Goal: Use online tool/utility: Use online tool/utility

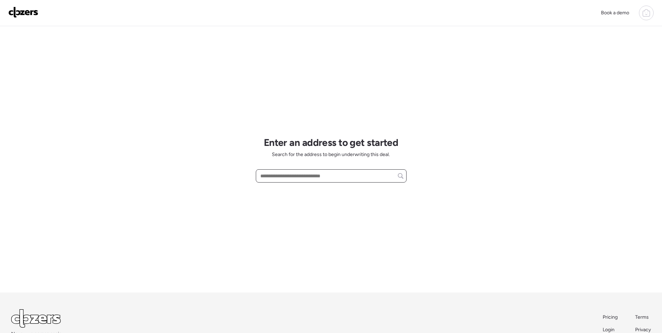
click at [299, 173] on input "text" at bounding box center [331, 176] width 145 height 10
paste input "**********"
click at [339, 176] on input "**********" at bounding box center [331, 176] width 145 height 10
click at [301, 214] on div "**********" at bounding box center [331, 159] width 151 height 266
click at [345, 176] on input "**********" at bounding box center [331, 176] width 145 height 10
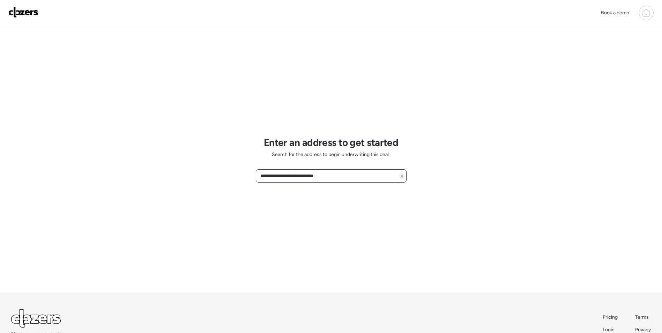
type input "**********"
click at [299, 171] on input "text" at bounding box center [331, 176] width 145 height 10
paste input "**********"
click at [371, 175] on input "**********" at bounding box center [331, 176] width 145 height 10
drag, startPoint x: 371, startPoint y: 175, endPoint x: 341, endPoint y: 181, distance: 30.7
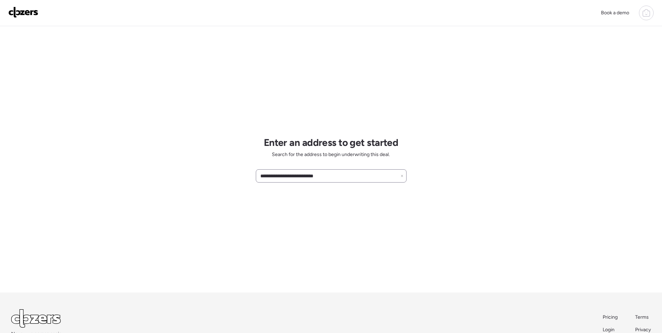
click at [341, 181] on div "**********" at bounding box center [331, 175] width 151 height 13
click at [333, 254] on div "**********" at bounding box center [331, 159] width 151 height 266
click at [332, 178] on input "**********" at bounding box center [331, 176] width 145 height 10
click at [325, 177] on input "**********" at bounding box center [331, 176] width 145 height 10
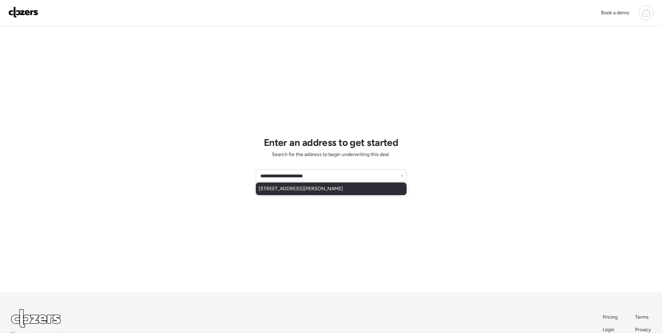
click at [310, 189] on span "[STREET_ADDRESS][PERSON_NAME]" at bounding box center [301, 188] width 84 height 7
type input "**********"
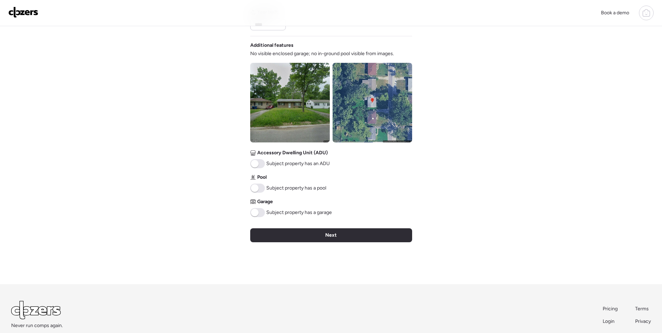
scroll to position [224, 0]
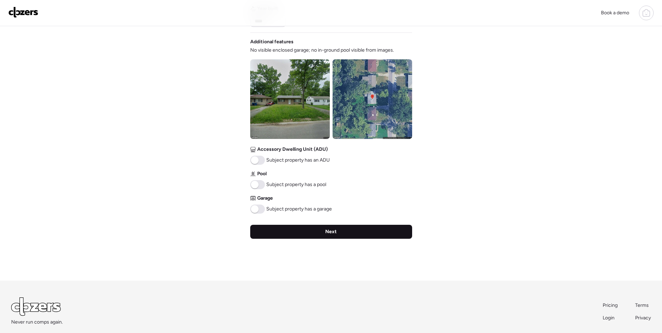
click at [334, 236] on div "Next" at bounding box center [331, 232] width 162 height 14
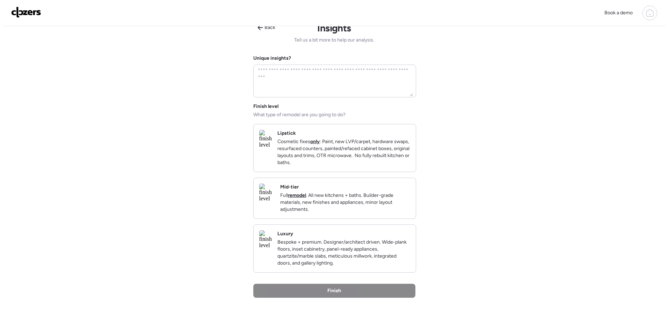
scroll to position [0, 0]
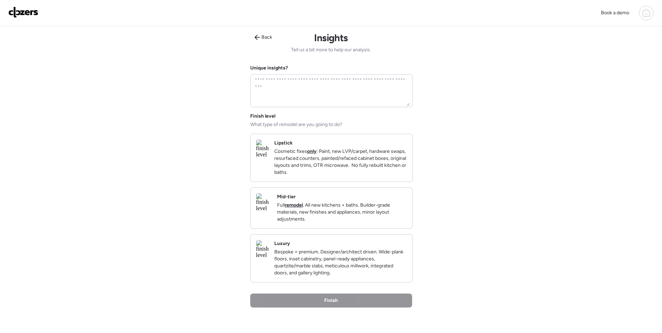
click at [348, 213] on p "Full remodel . All new kitchens + baths. Builder-grade materials, new finishes …" at bounding box center [342, 212] width 130 height 21
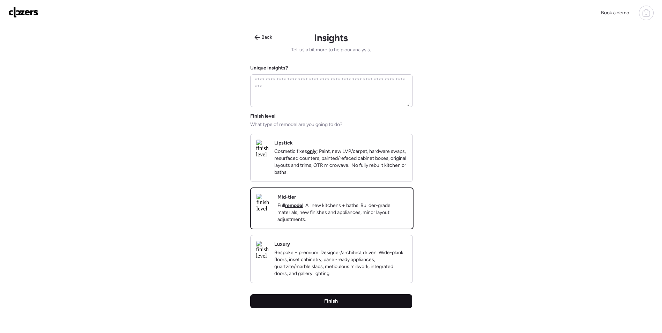
click at [349, 308] on div "Finish" at bounding box center [331, 301] width 162 height 14
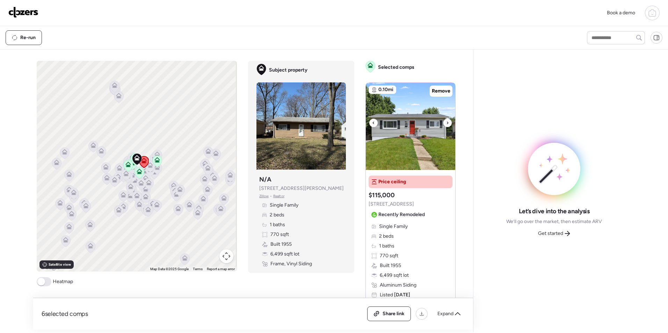
click at [446, 124] on icon at bounding box center [447, 123] width 3 height 8
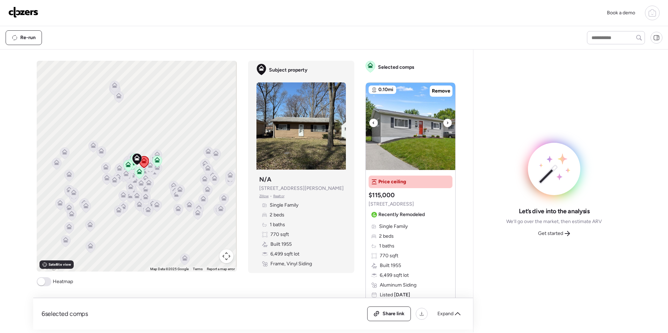
click at [446, 124] on icon at bounding box center [447, 123] width 3 height 8
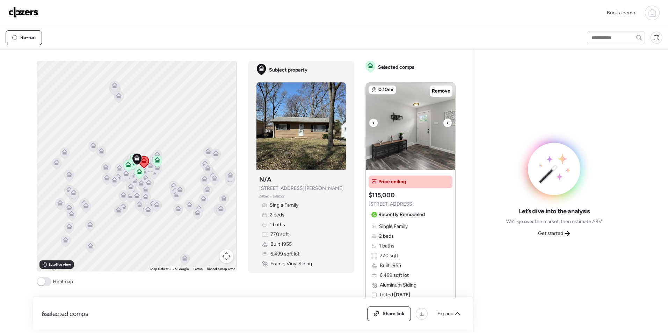
click at [446, 124] on icon at bounding box center [447, 123] width 3 height 8
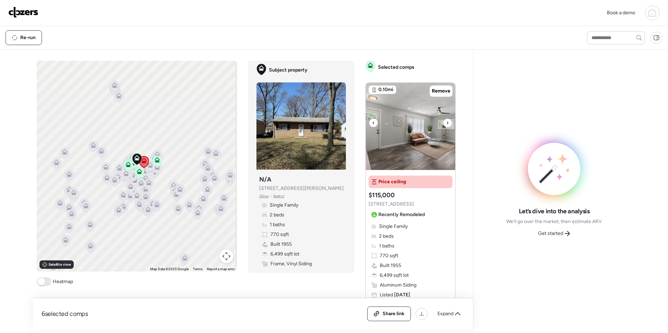
click at [446, 124] on icon at bounding box center [447, 123] width 3 height 8
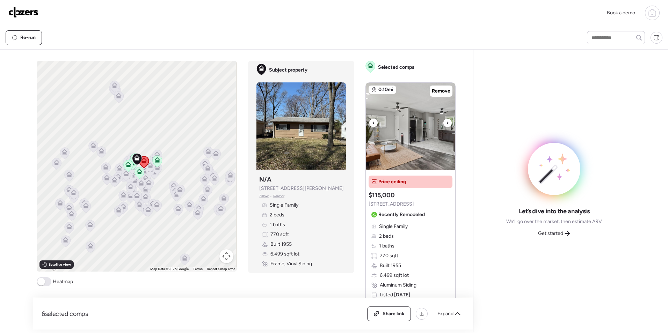
click at [446, 124] on icon at bounding box center [447, 123] width 3 height 8
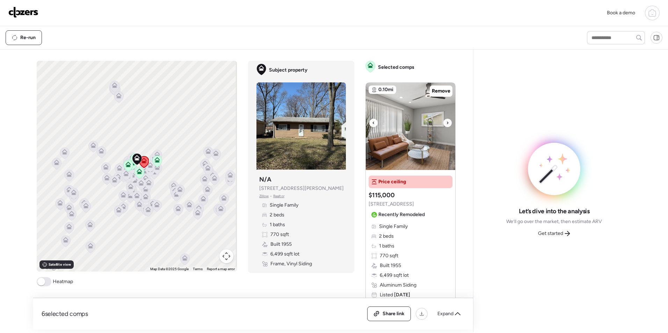
click at [446, 124] on icon at bounding box center [447, 123] width 3 height 8
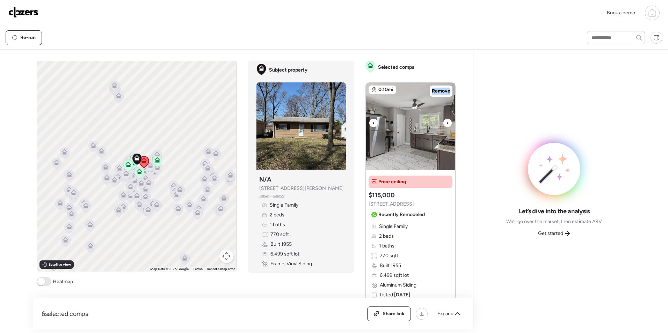
click at [446, 124] on icon at bounding box center [447, 123] width 3 height 8
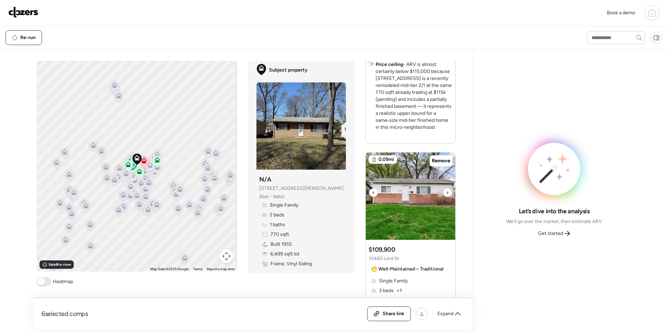
scroll to position [275, 0]
click at [446, 193] on icon at bounding box center [447, 193] width 3 height 8
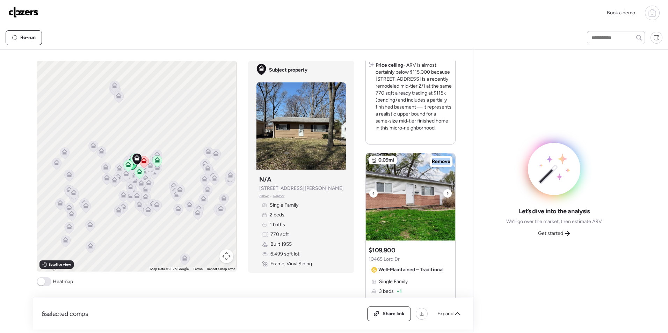
click at [446, 193] on icon at bounding box center [447, 193] width 3 height 8
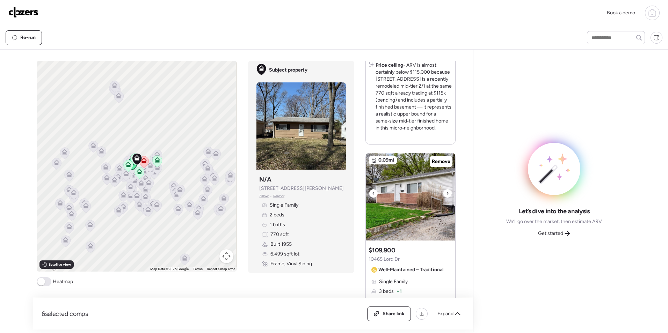
click at [446, 193] on icon at bounding box center [447, 193] width 3 height 8
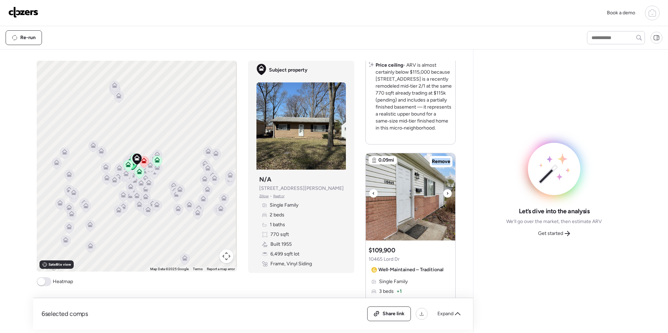
click at [446, 193] on icon at bounding box center [447, 193] width 3 height 8
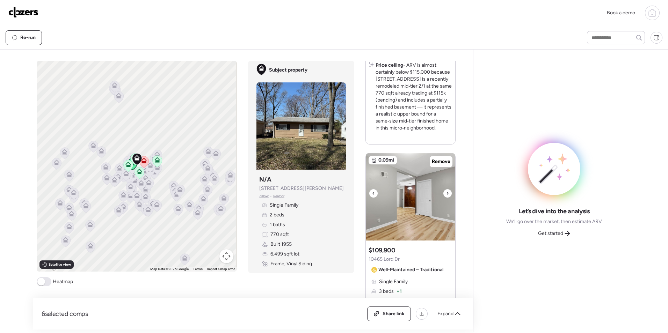
click at [446, 193] on icon at bounding box center [447, 193] width 3 height 8
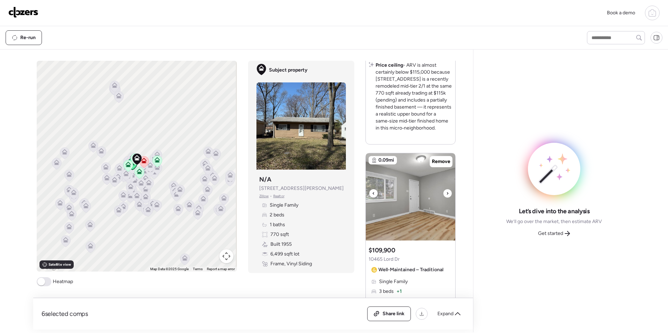
click at [446, 193] on icon at bounding box center [447, 193] width 3 height 8
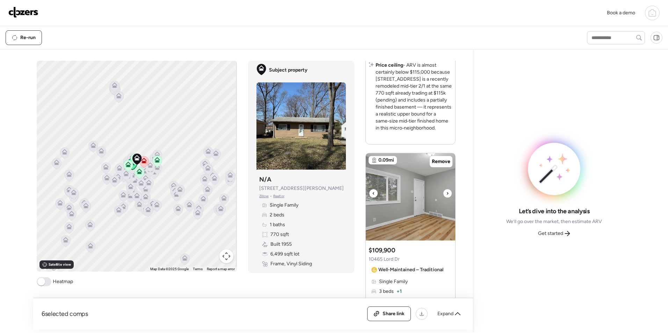
click at [446, 193] on icon at bounding box center [447, 193] width 3 height 8
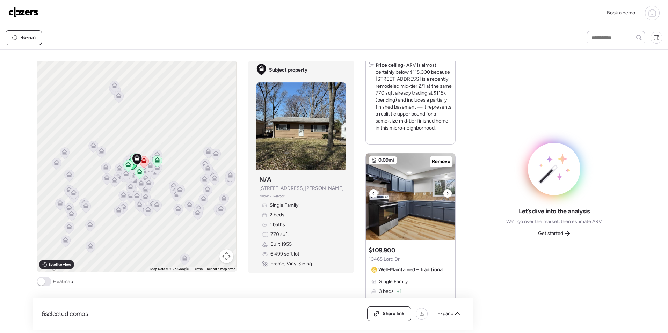
click at [446, 193] on icon at bounding box center [447, 193] width 3 height 8
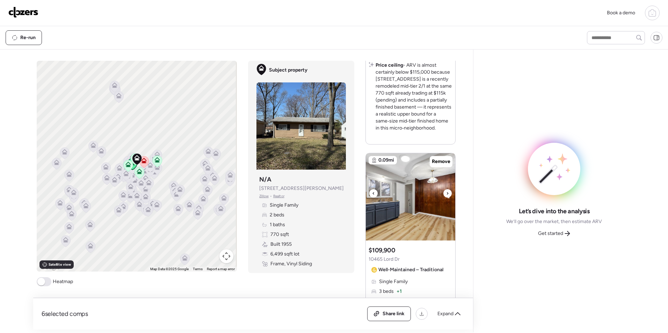
click at [446, 193] on icon at bounding box center [447, 193] width 3 height 8
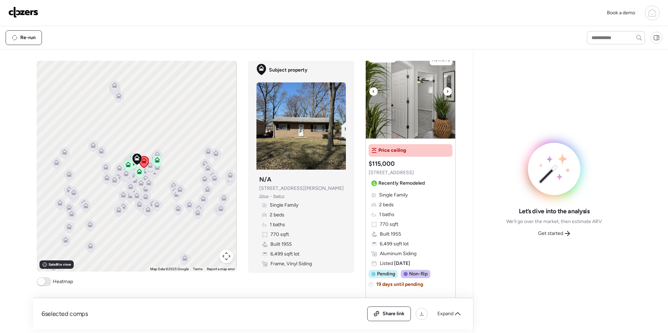
scroll to position [7, 0]
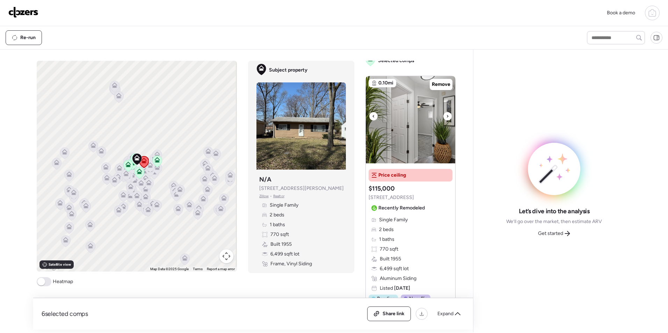
click at [446, 117] on div at bounding box center [447, 116] width 8 height 8
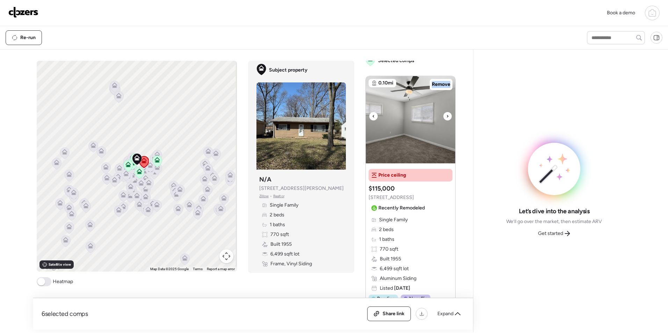
click at [446, 117] on div at bounding box center [447, 116] width 8 height 8
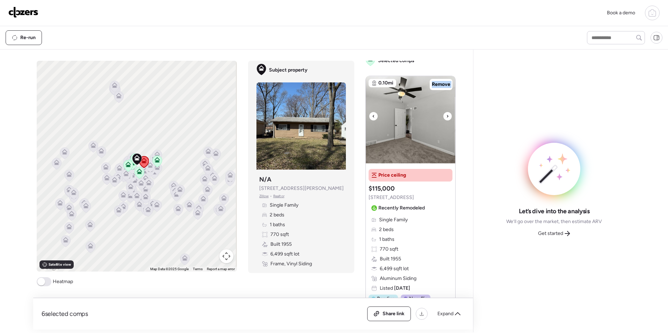
click at [446, 117] on div at bounding box center [447, 116] width 8 height 8
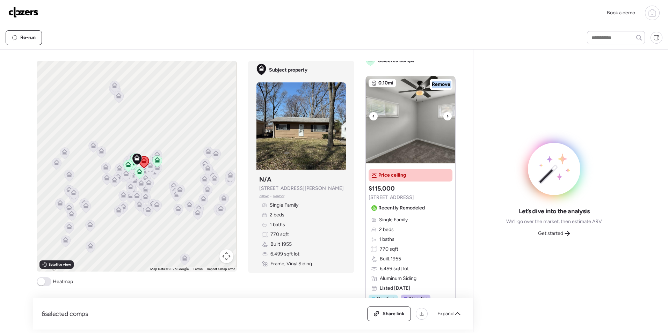
click at [446, 117] on div at bounding box center [447, 116] width 8 height 8
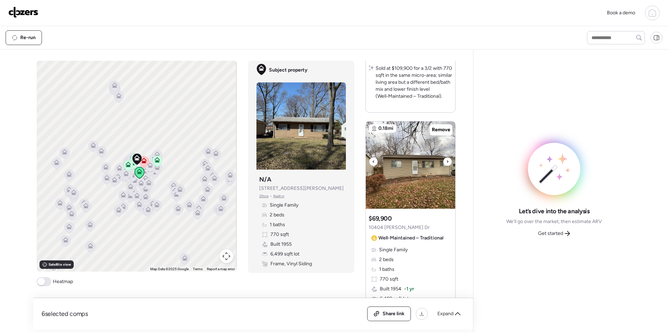
scroll to position [603, 0]
click at [446, 162] on icon at bounding box center [447, 160] width 3 height 8
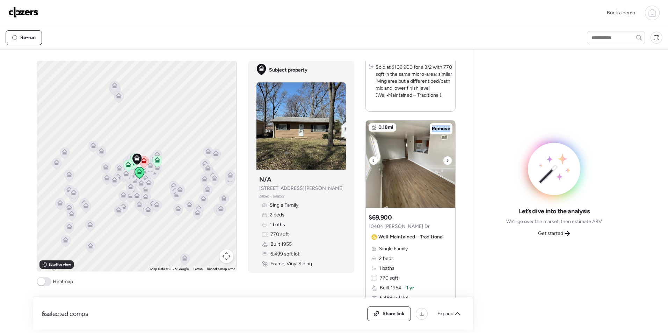
click at [446, 162] on icon at bounding box center [447, 160] width 3 height 8
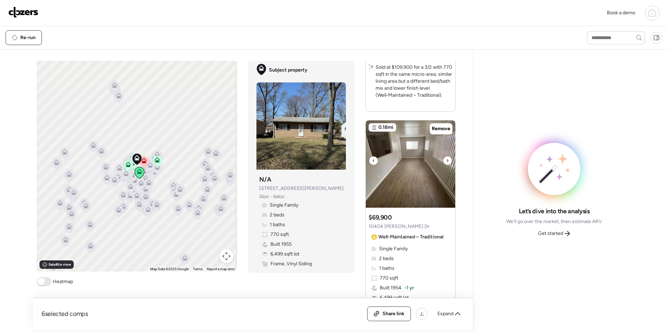
click at [446, 162] on icon at bounding box center [447, 160] width 3 height 8
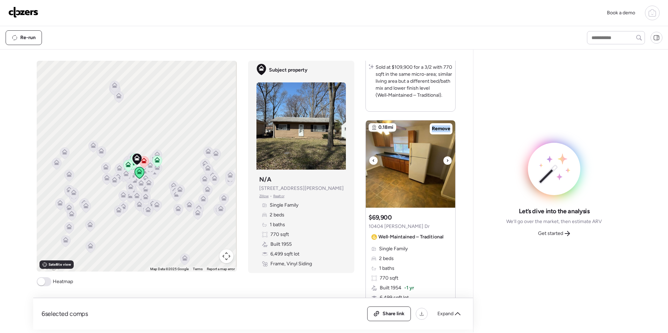
click at [446, 162] on icon at bounding box center [447, 160] width 3 height 8
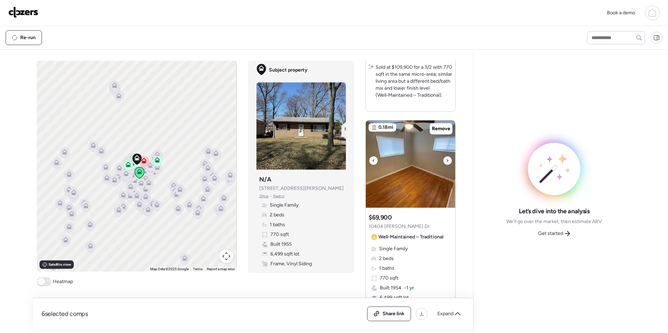
click at [446, 162] on icon at bounding box center [447, 160] width 3 height 8
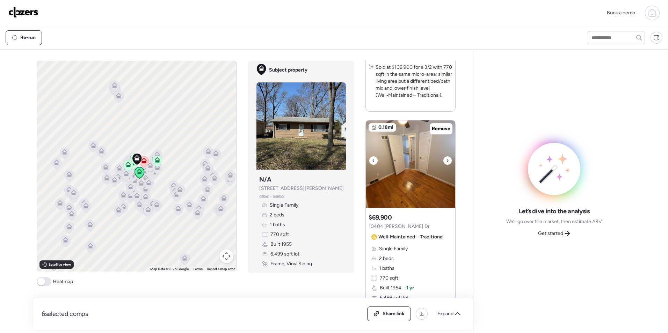
click at [446, 162] on icon at bounding box center [447, 160] width 3 height 8
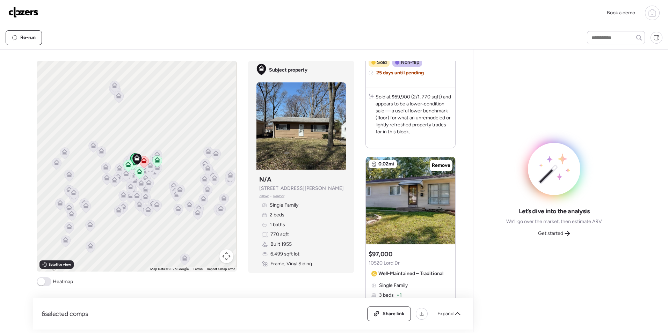
scroll to position [867, 0]
click at [443, 199] on div at bounding box center [447, 197] width 8 height 8
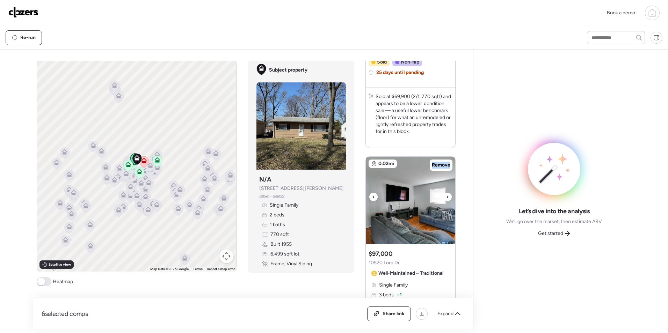
click at [443, 199] on div at bounding box center [447, 197] width 8 height 8
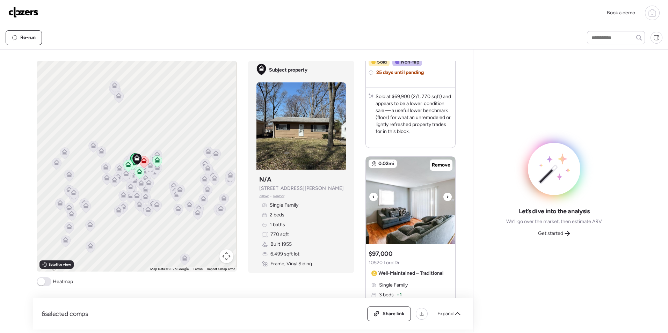
click at [443, 199] on div at bounding box center [447, 197] width 8 height 8
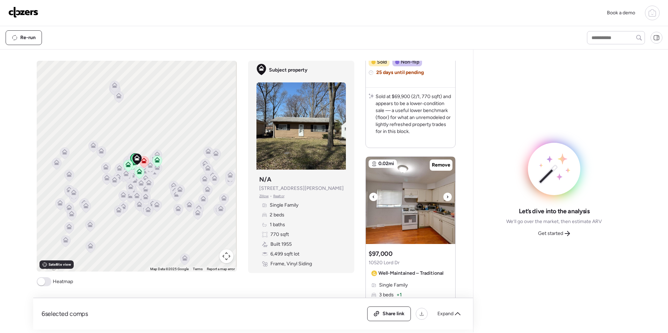
click at [443, 199] on div at bounding box center [447, 197] width 8 height 8
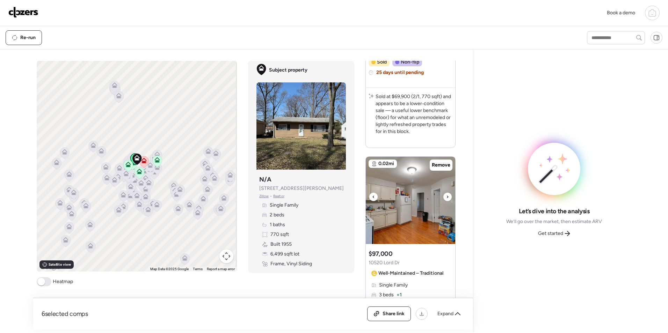
click at [443, 199] on div at bounding box center [447, 197] width 8 height 8
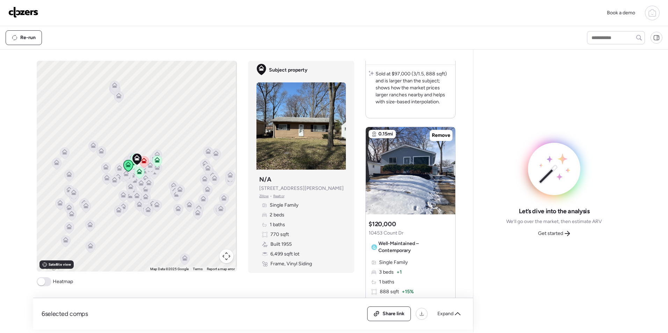
scroll to position [1192, 0]
click at [446, 164] on icon at bounding box center [447, 167] width 3 height 8
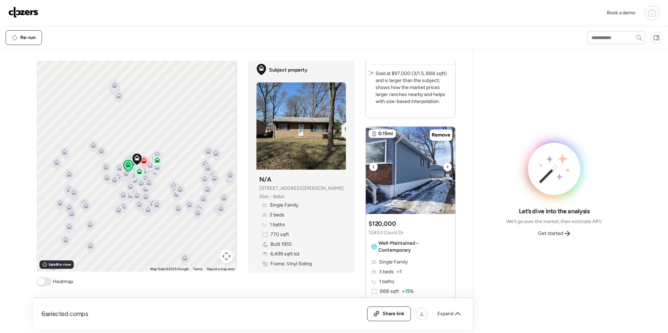
click at [446, 164] on icon at bounding box center [447, 167] width 3 height 8
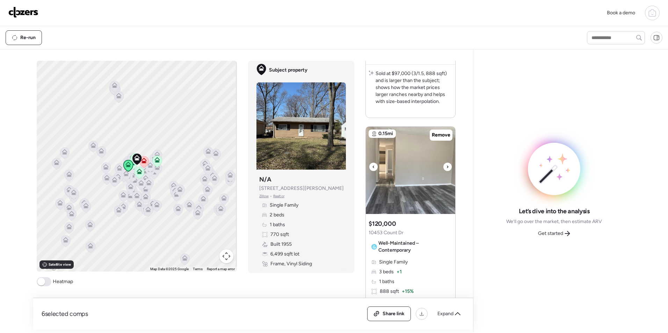
click at [446, 164] on icon at bounding box center [447, 167] width 3 height 8
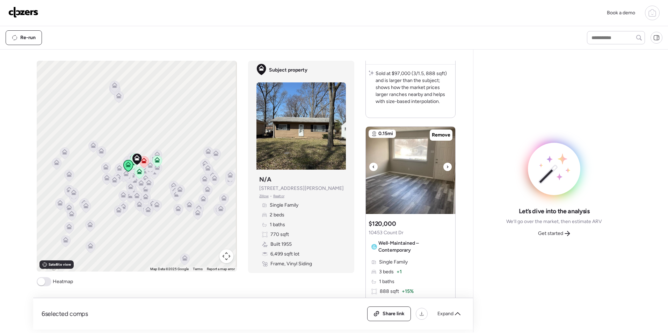
click at [446, 164] on icon at bounding box center [447, 167] width 3 height 8
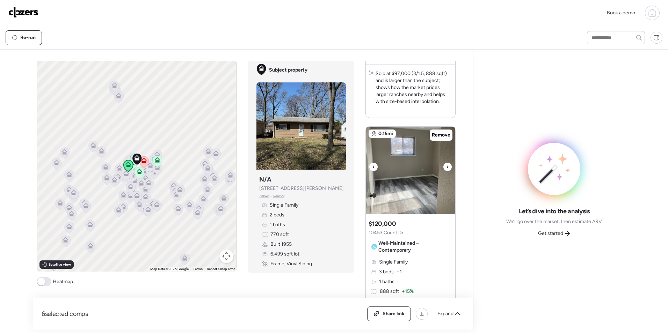
click at [446, 164] on icon at bounding box center [447, 167] width 3 height 8
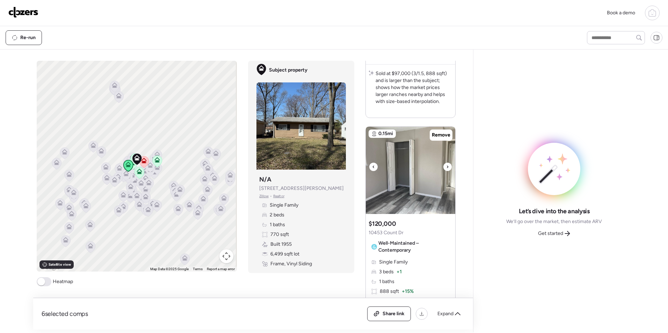
click at [446, 164] on icon at bounding box center [447, 167] width 3 height 8
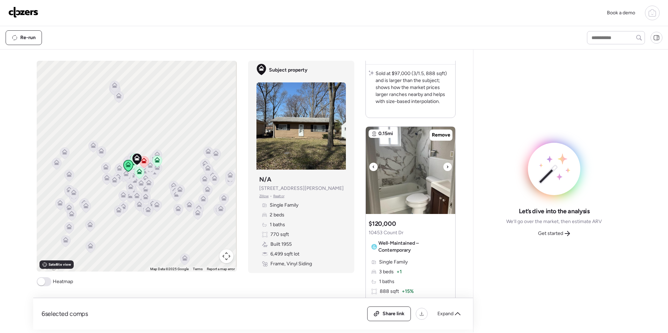
click at [446, 164] on icon at bounding box center [447, 167] width 3 height 8
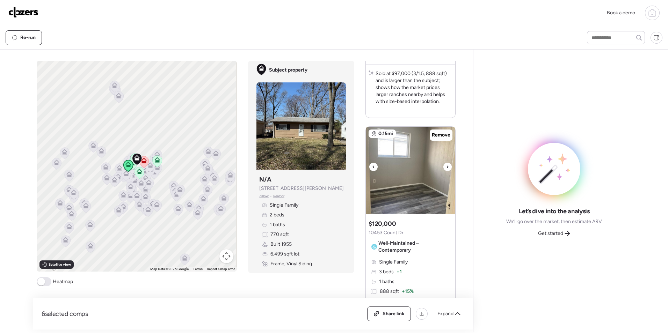
click at [446, 164] on icon at bounding box center [447, 167] width 3 height 8
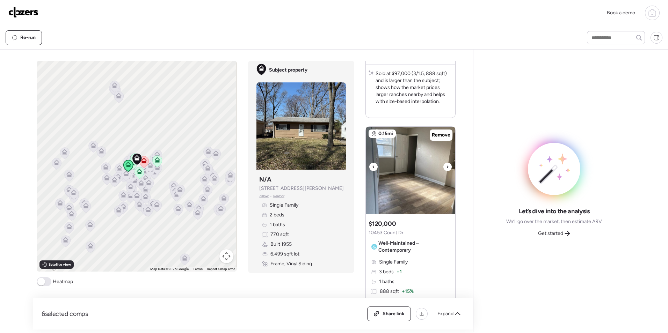
click at [446, 164] on icon at bounding box center [447, 167] width 3 height 8
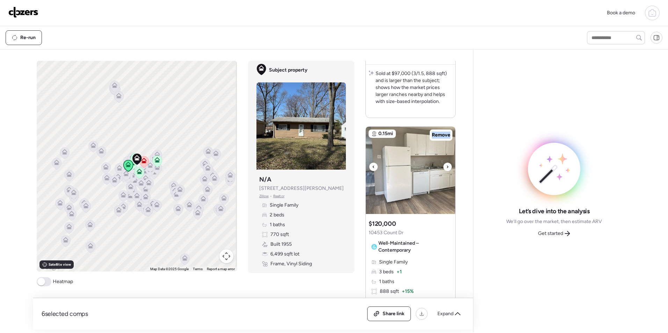
click at [446, 164] on icon at bounding box center [447, 167] width 3 height 8
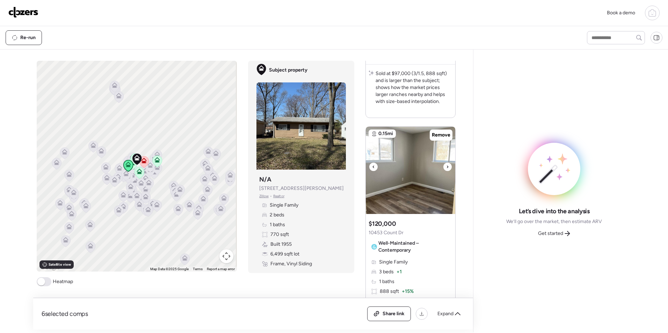
click at [446, 164] on icon at bounding box center [447, 167] width 3 height 8
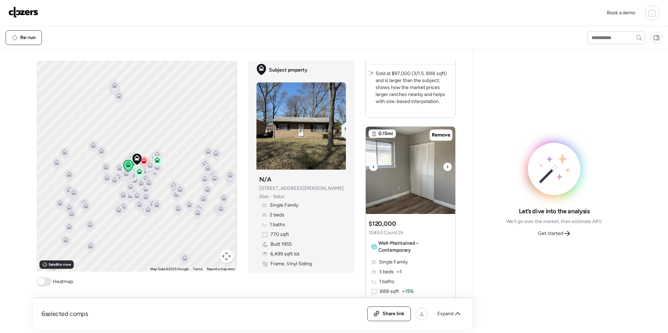
click at [446, 164] on icon at bounding box center [447, 167] width 3 height 8
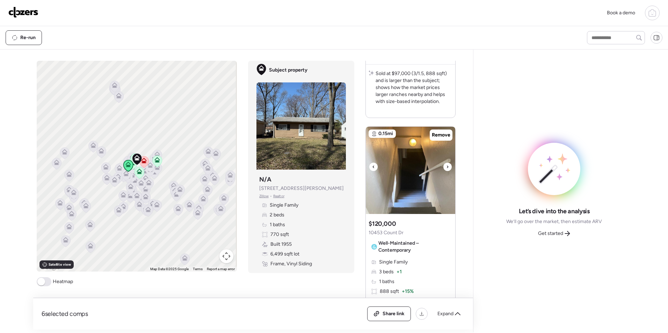
click at [446, 164] on icon at bounding box center [447, 167] width 3 height 8
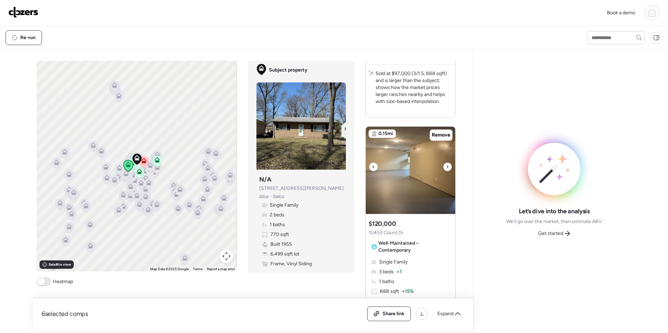
click at [446, 164] on icon at bounding box center [447, 167] width 3 height 8
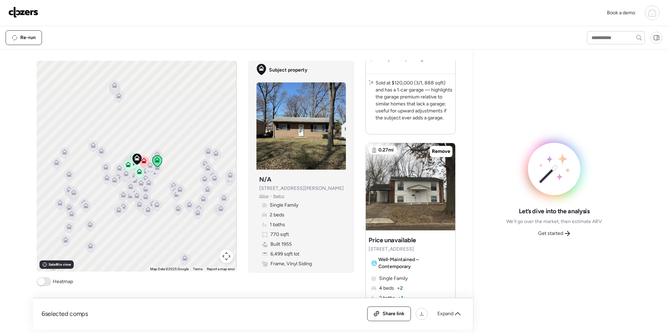
scroll to position [1495, 0]
click at [442, 155] on span "Remove" at bounding box center [441, 151] width 19 height 7
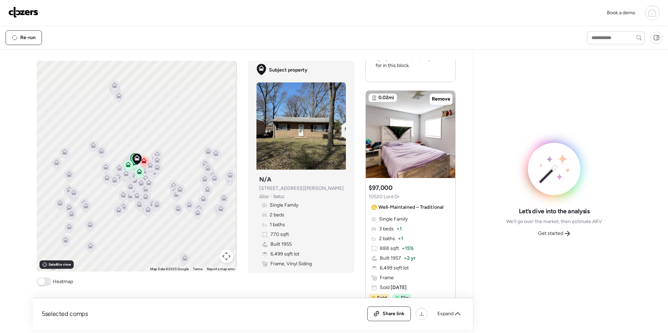
scroll to position [917, 0]
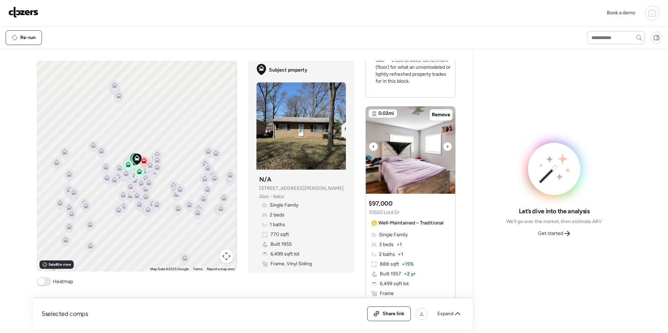
click at [446, 144] on icon at bounding box center [447, 146] width 3 height 8
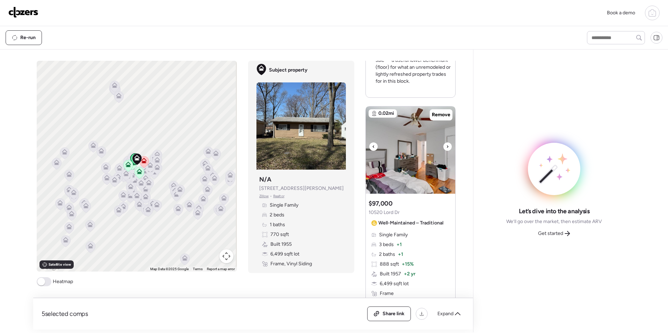
click at [446, 144] on icon at bounding box center [447, 146] width 3 height 8
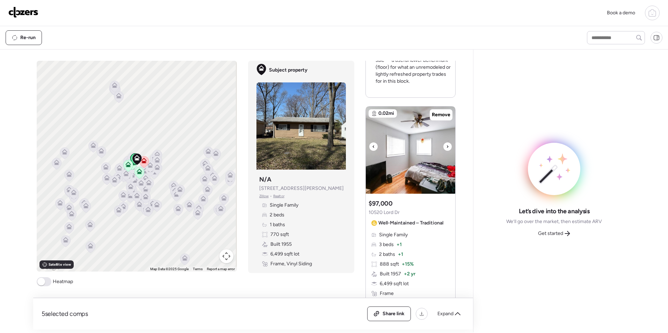
click at [446, 144] on icon at bounding box center [447, 146] width 3 height 8
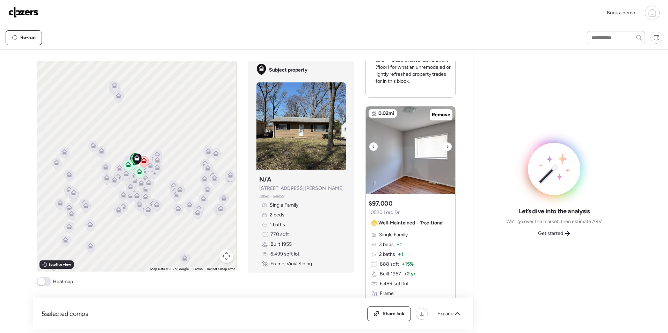
click at [446, 144] on icon at bounding box center [447, 146] width 3 height 8
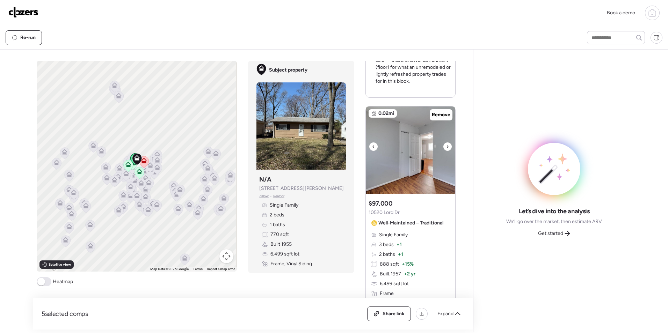
click at [446, 144] on icon at bounding box center [447, 146] width 3 height 8
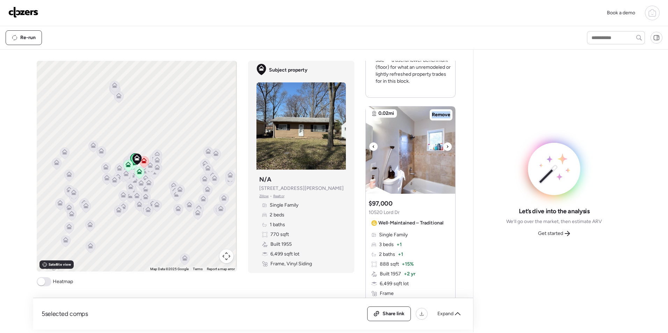
click at [446, 144] on icon at bounding box center [447, 146] width 3 height 8
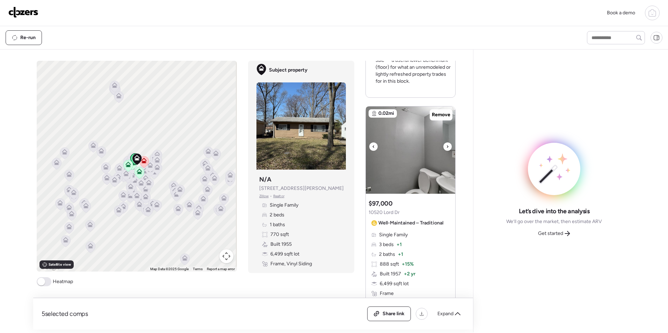
click at [446, 144] on icon at bounding box center [447, 146] width 3 height 8
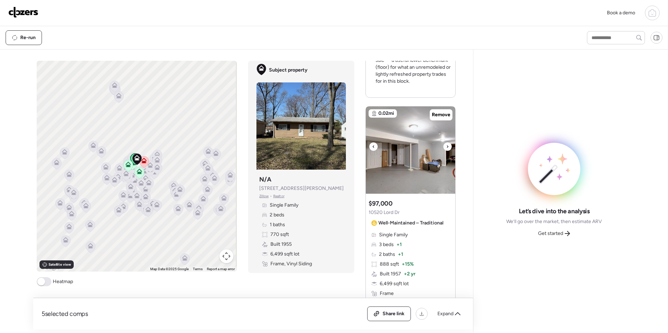
click at [446, 144] on icon at bounding box center [447, 146] width 3 height 8
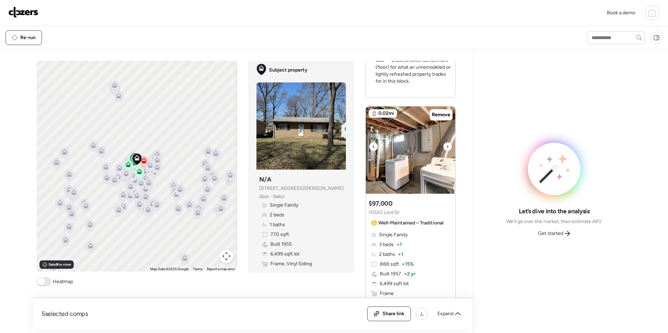
click at [446, 144] on icon at bounding box center [447, 146] width 3 height 8
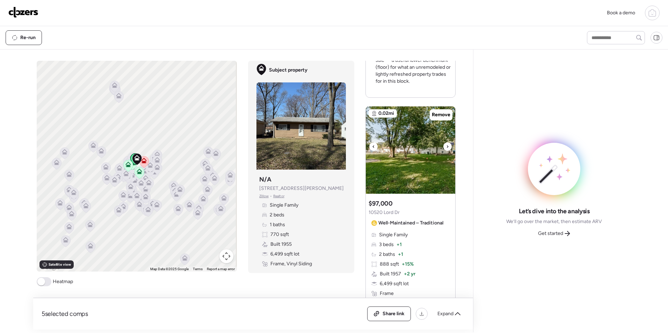
click at [446, 144] on icon at bounding box center [447, 146] width 3 height 8
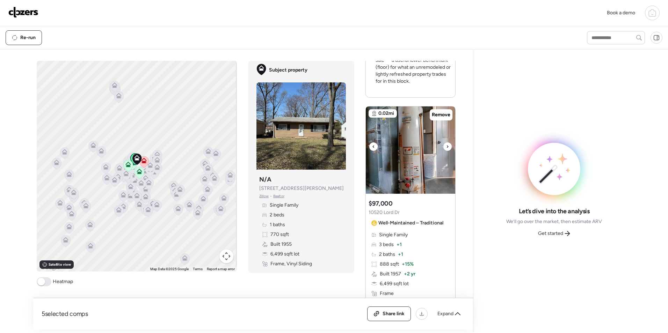
click at [446, 144] on icon at bounding box center [447, 146] width 3 height 8
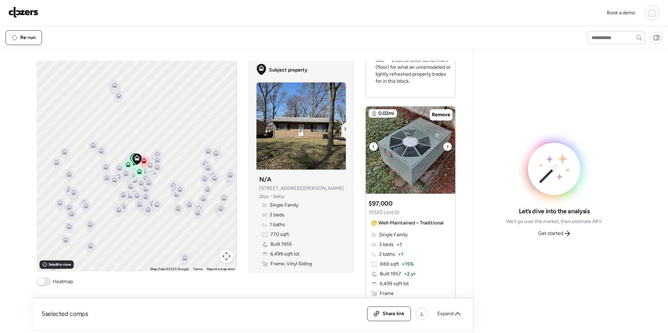
click at [446, 144] on icon at bounding box center [447, 146] width 3 height 8
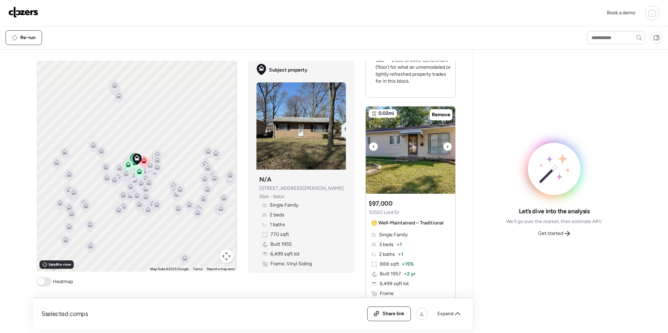
click at [446, 144] on icon at bounding box center [447, 146] width 3 height 8
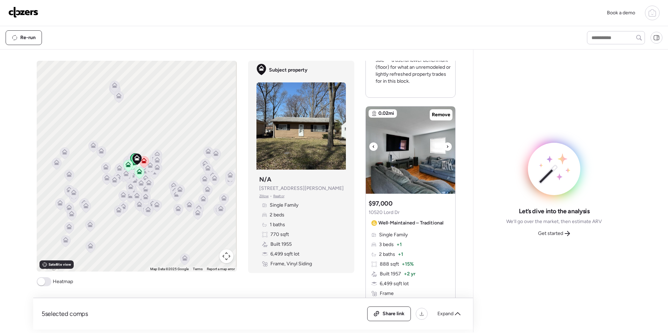
click at [446, 144] on icon at bounding box center [447, 146] width 3 height 8
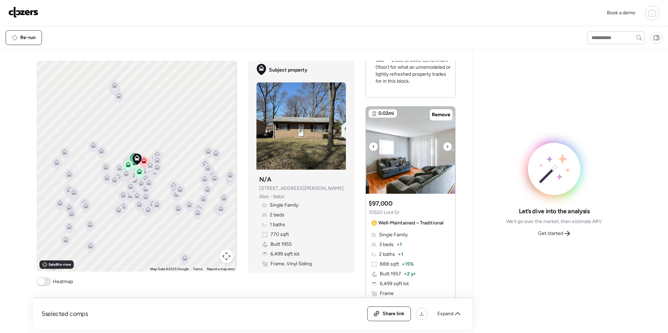
click at [446, 144] on icon at bounding box center [447, 146] width 3 height 8
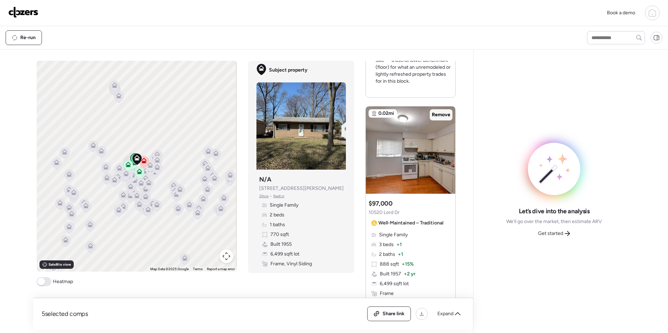
click at [440, 116] on span "Remove" at bounding box center [441, 114] width 19 height 7
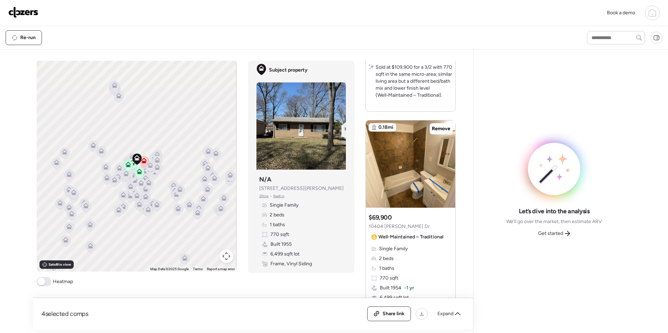
scroll to position [600, 0]
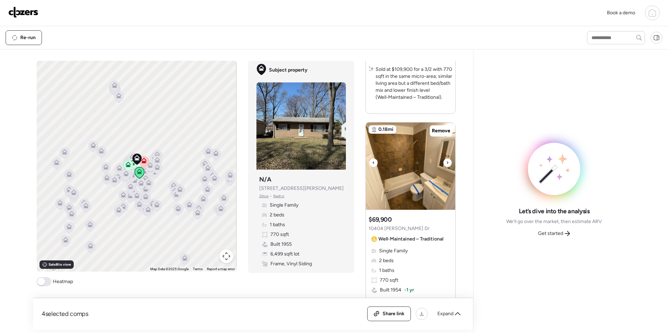
click at [446, 164] on div at bounding box center [447, 163] width 8 height 8
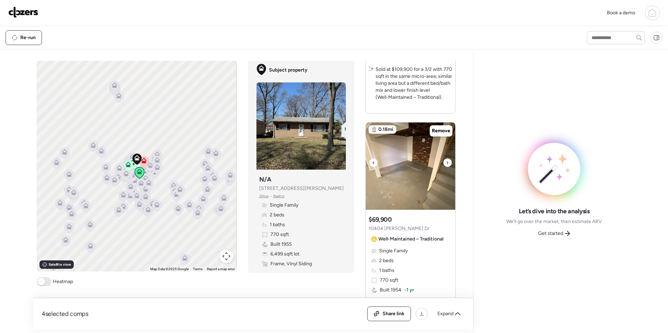
click at [446, 164] on div at bounding box center [447, 163] width 8 height 8
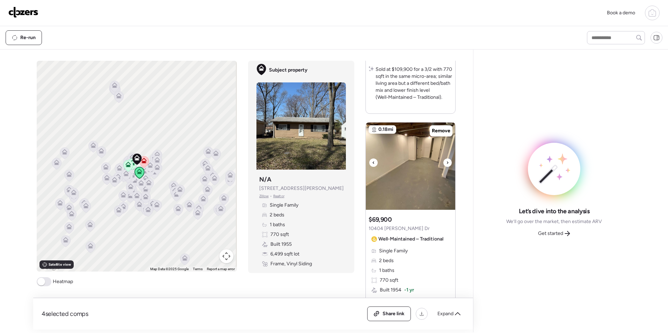
click at [446, 164] on div at bounding box center [447, 163] width 8 height 8
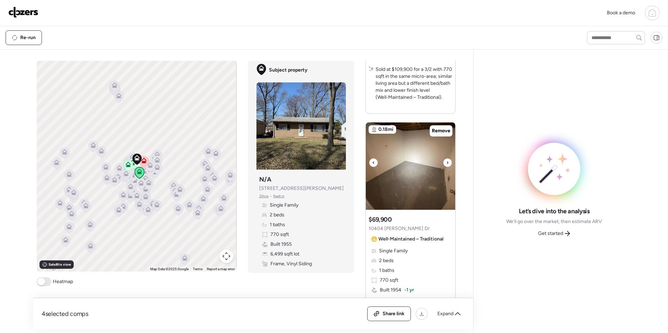
click at [446, 164] on div at bounding box center [447, 163] width 8 height 8
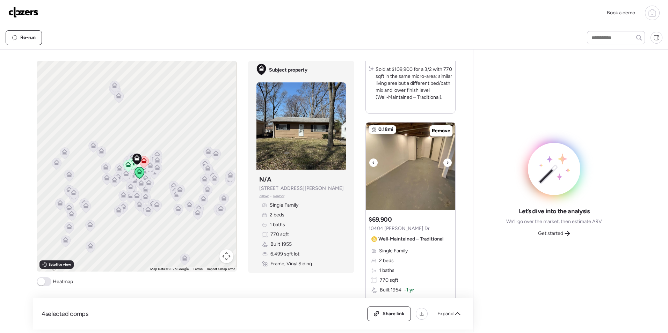
click at [446, 164] on div at bounding box center [447, 163] width 8 height 8
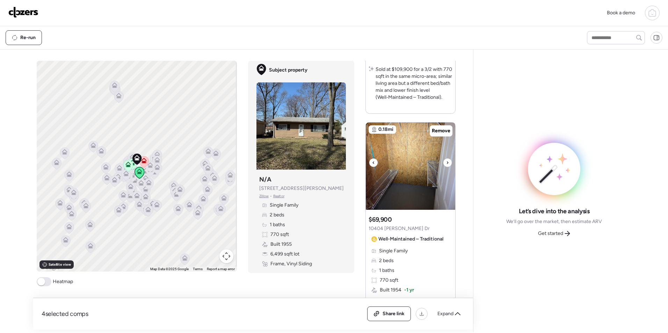
click at [446, 164] on div at bounding box center [447, 163] width 8 height 8
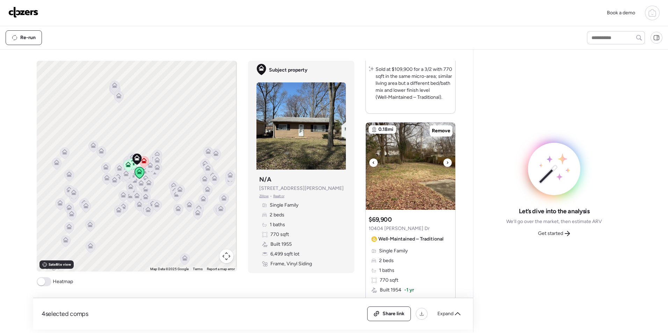
click at [446, 164] on div at bounding box center [447, 163] width 8 height 8
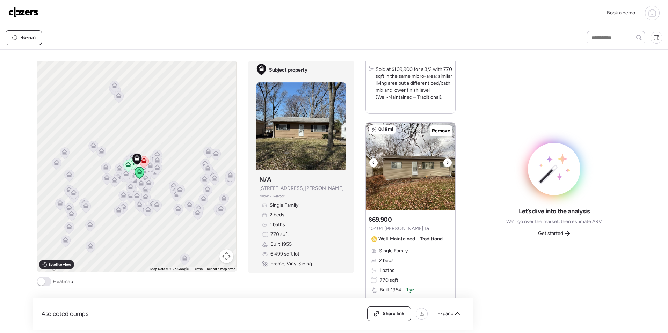
click at [446, 164] on div at bounding box center [447, 163] width 8 height 8
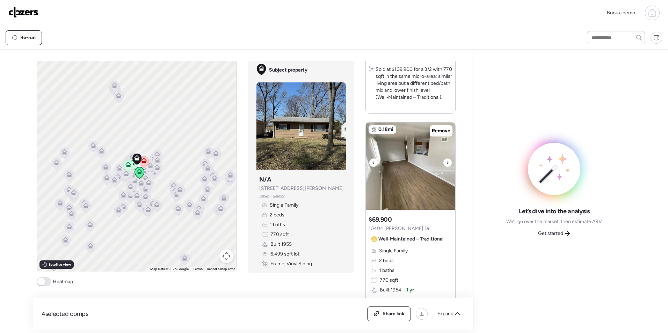
click at [446, 164] on div at bounding box center [447, 163] width 8 height 8
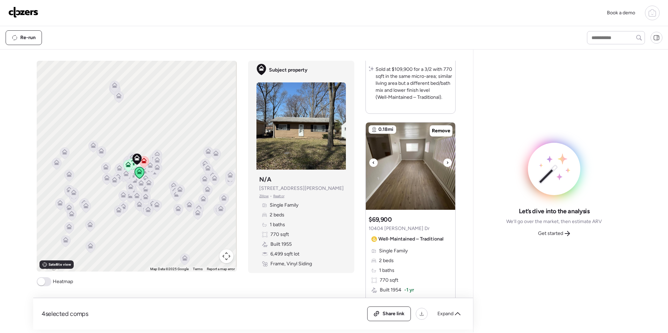
click at [446, 164] on div at bounding box center [447, 163] width 8 height 8
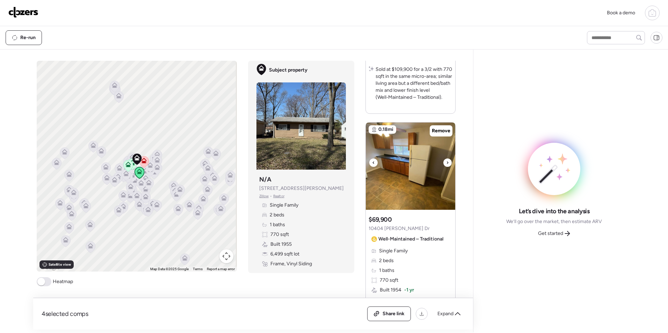
click at [446, 164] on div at bounding box center [447, 163] width 8 height 8
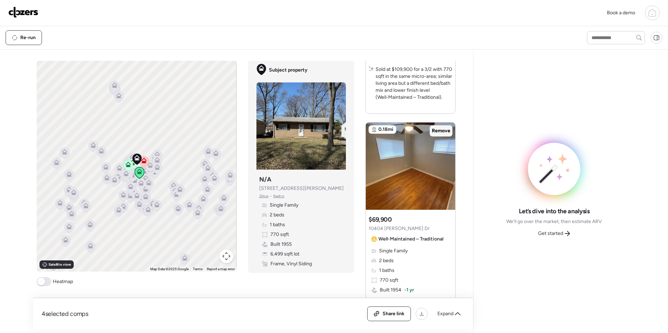
click at [443, 132] on span "Remove" at bounding box center [441, 130] width 19 height 7
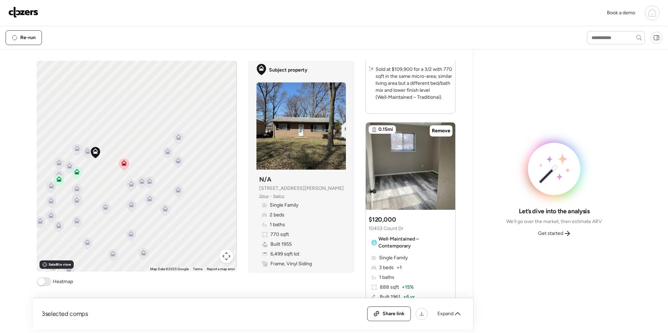
click at [86, 152] on icon at bounding box center [87, 153] width 5 height 2
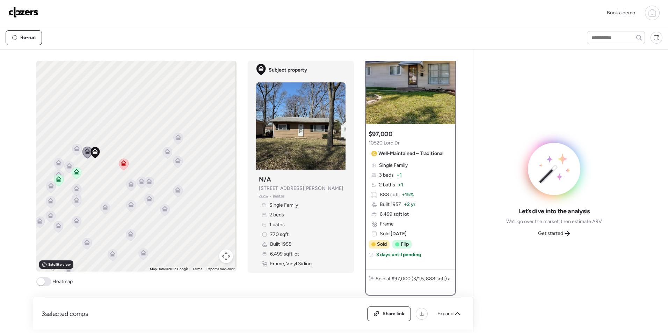
scroll to position [0, 0]
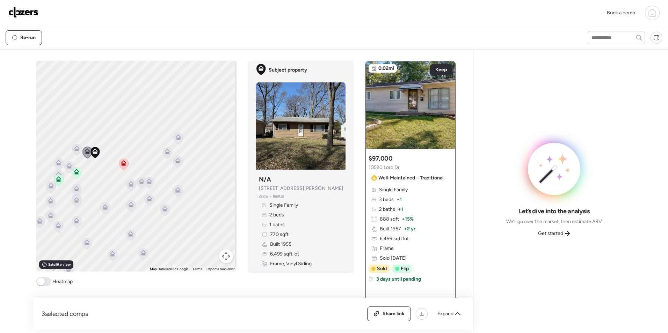
click at [74, 153] on icon at bounding box center [76, 150] width 9 height 12
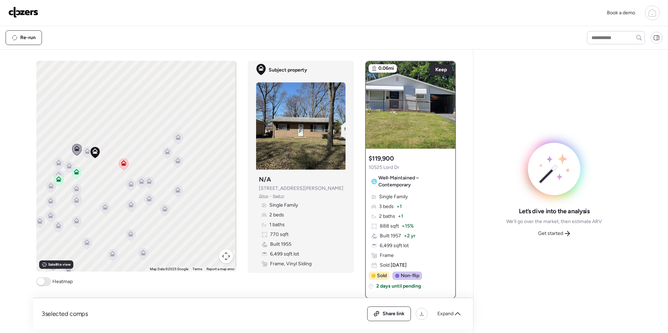
click at [56, 162] on icon at bounding box center [59, 163] width 6 height 6
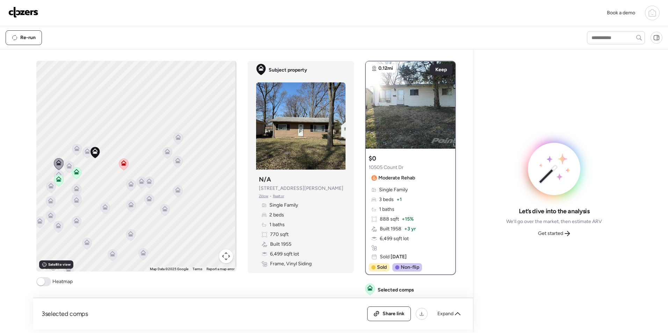
click at [66, 167] on icon at bounding box center [69, 166] width 6 height 6
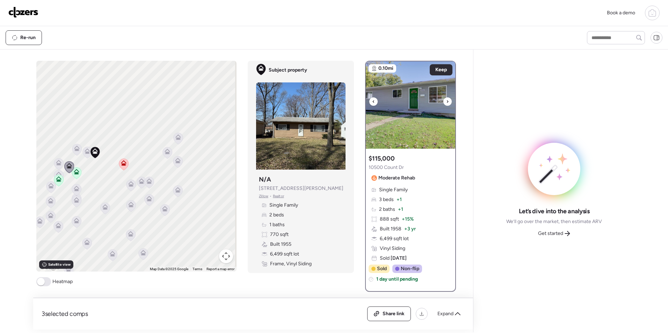
click at [447, 102] on icon at bounding box center [447, 101] width 1 height 2
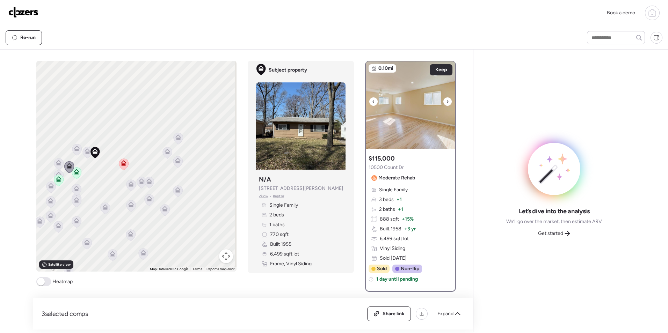
click at [447, 102] on icon at bounding box center [447, 101] width 1 height 2
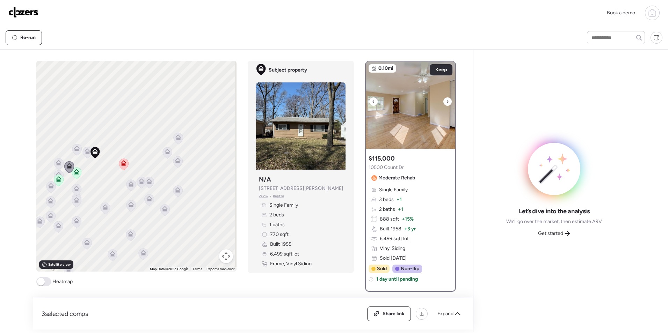
click at [447, 102] on icon at bounding box center [447, 101] width 1 height 2
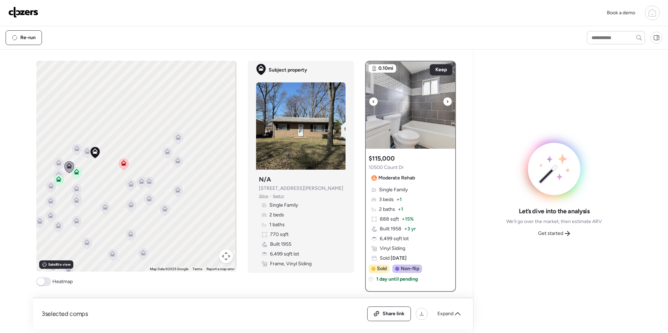
click at [447, 102] on icon at bounding box center [447, 101] width 1 height 2
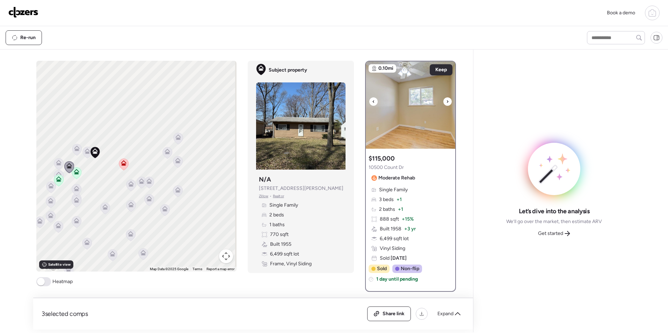
click at [447, 102] on icon at bounding box center [447, 101] width 1 height 2
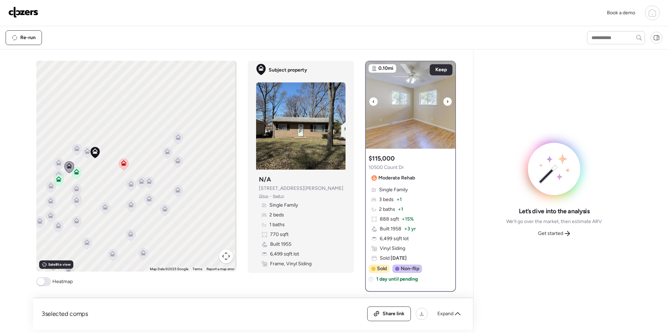
click at [447, 102] on icon at bounding box center [447, 101] width 1 height 2
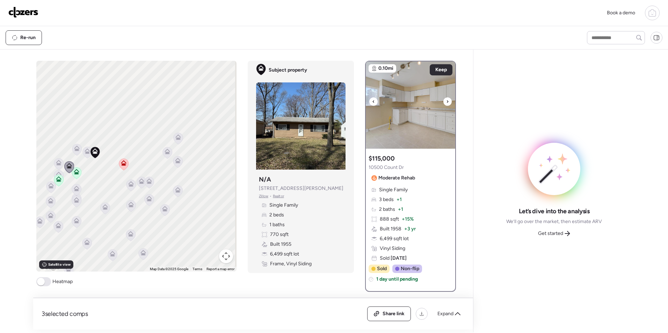
click at [447, 102] on icon at bounding box center [447, 101] width 1 height 2
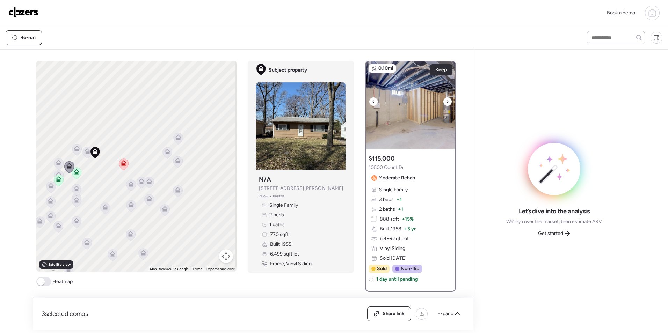
click at [447, 102] on icon at bounding box center [447, 101] width 1 height 2
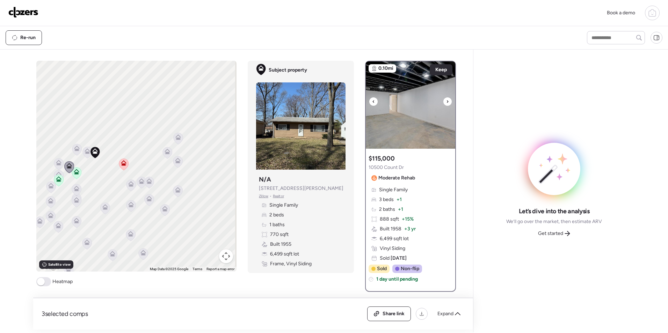
click at [447, 102] on icon at bounding box center [447, 101] width 1 height 2
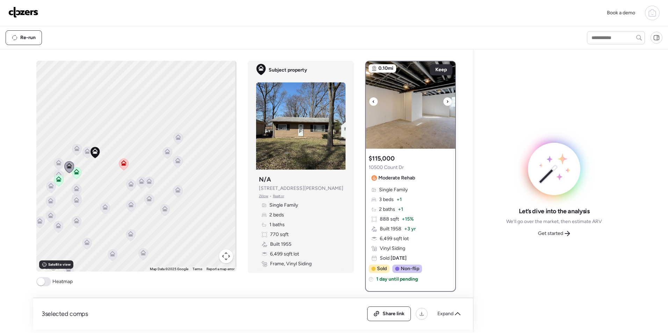
click at [447, 102] on icon at bounding box center [447, 101] width 1 height 2
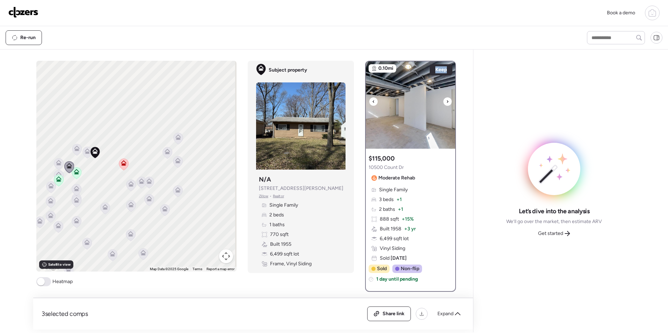
click at [447, 102] on icon at bounding box center [447, 101] width 1 height 2
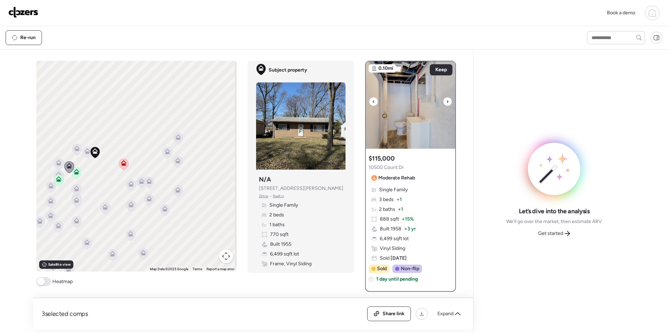
click at [447, 102] on icon at bounding box center [447, 101] width 1 height 2
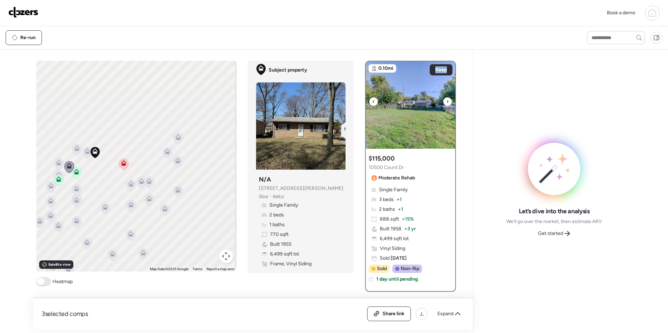
click at [447, 102] on icon at bounding box center [447, 101] width 1 height 2
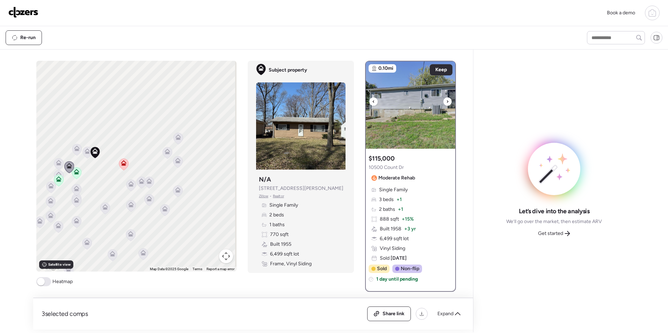
click at [447, 102] on icon at bounding box center [447, 101] width 1 height 2
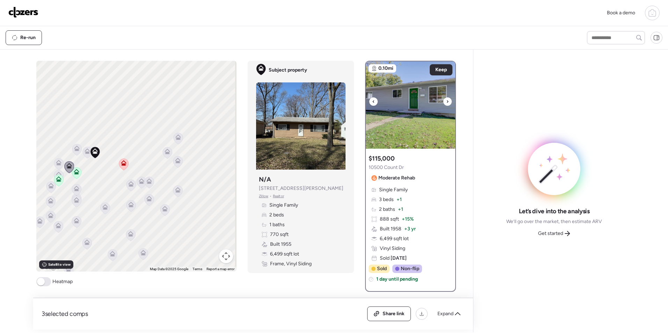
click at [447, 102] on icon at bounding box center [447, 101] width 1 height 2
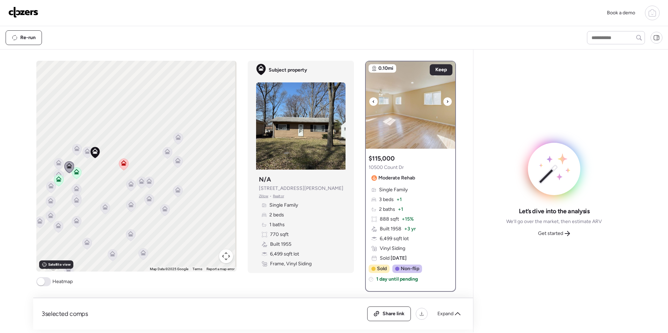
click at [447, 102] on icon at bounding box center [447, 101] width 1 height 2
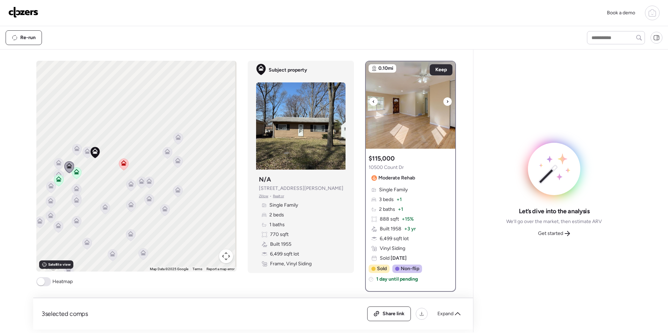
click at [447, 102] on icon at bounding box center [447, 101] width 1 height 2
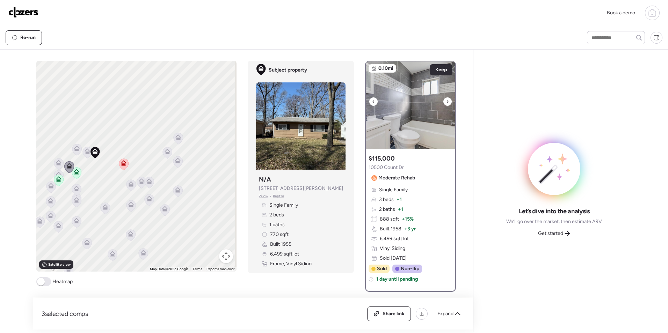
click at [447, 102] on icon at bounding box center [447, 101] width 1 height 2
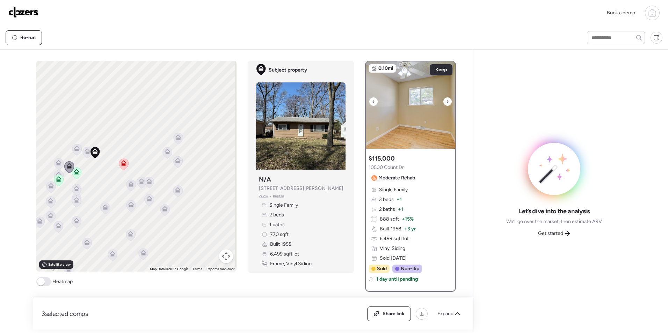
click at [447, 102] on icon at bounding box center [447, 101] width 1 height 2
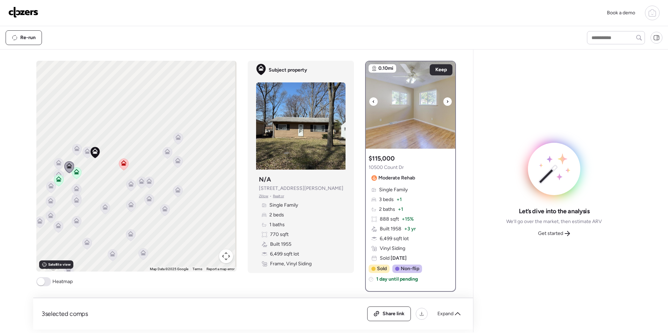
click at [447, 102] on icon at bounding box center [447, 101] width 1 height 2
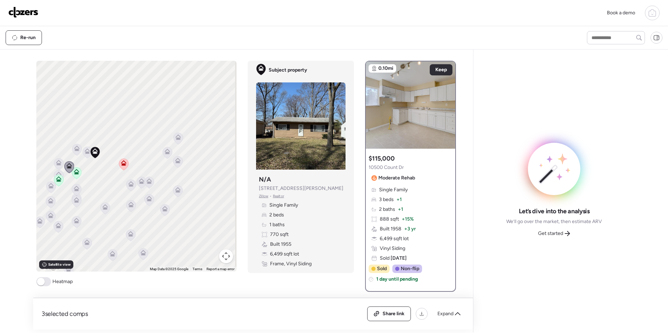
click at [49, 187] on icon at bounding box center [51, 187] width 5 height 2
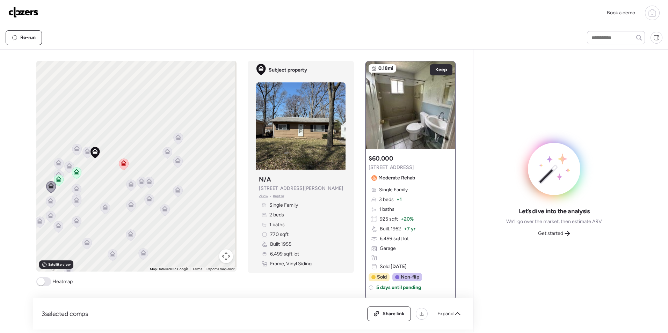
click at [56, 174] on icon at bounding box center [59, 175] width 6 height 6
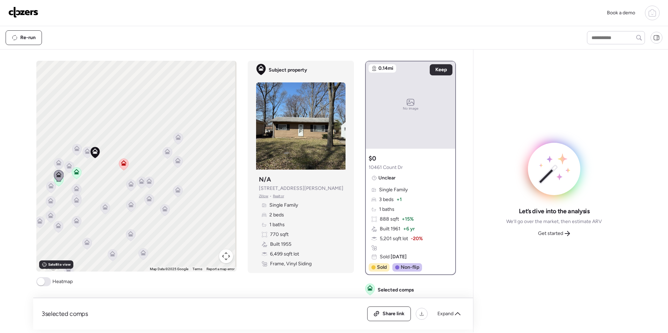
click at [74, 189] on icon at bounding box center [76, 187] width 5 height 3
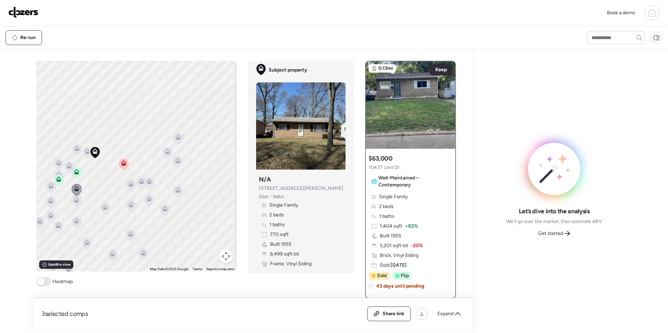
click at [72, 203] on icon at bounding box center [76, 202] width 9 height 12
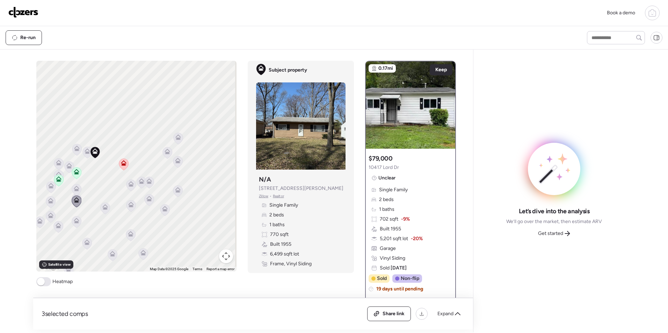
click at [103, 206] on icon at bounding box center [105, 207] width 6 height 6
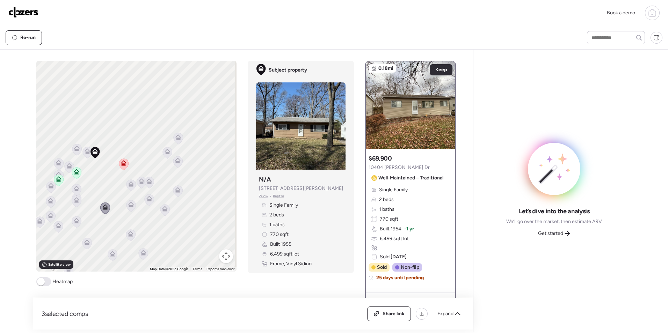
click at [128, 182] on icon at bounding box center [131, 184] width 6 height 6
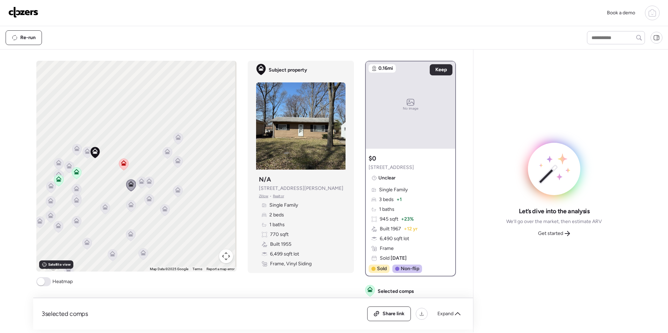
click at [139, 181] on icon at bounding box center [142, 181] width 6 height 6
click at [152, 182] on div "To activate drag with keyboard, press Alt + Enter. Once in keyboard drag state,…" at bounding box center [136, 166] width 200 height 211
click at [150, 183] on icon at bounding box center [148, 183] width 9 height 12
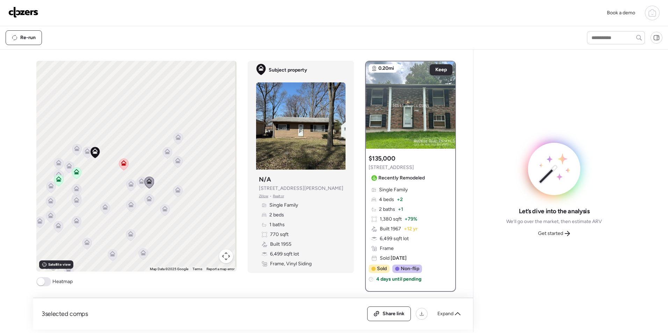
click at [131, 204] on icon at bounding box center [131, 205] width 6 height 6
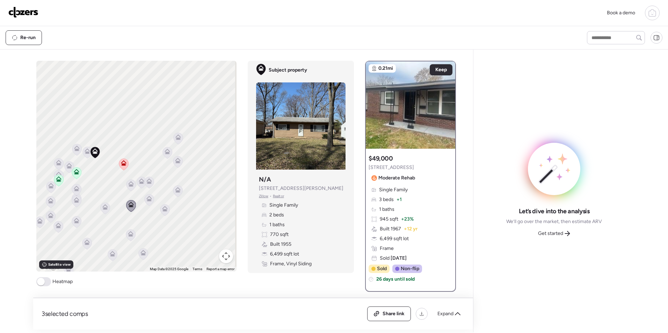
click at [74, 224] on icon at bounding box center [76, 222] width 9 height 12
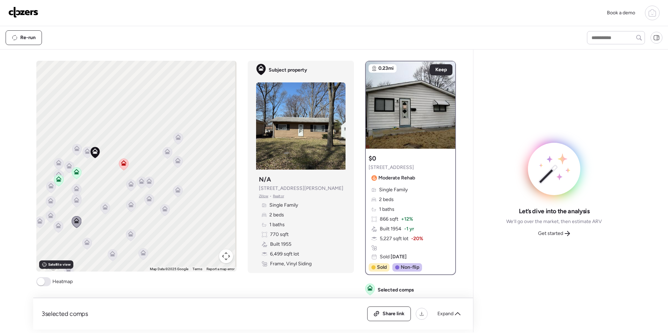
click at [56, 223] on icon at bounding box center [59, 226] width 6 height 6
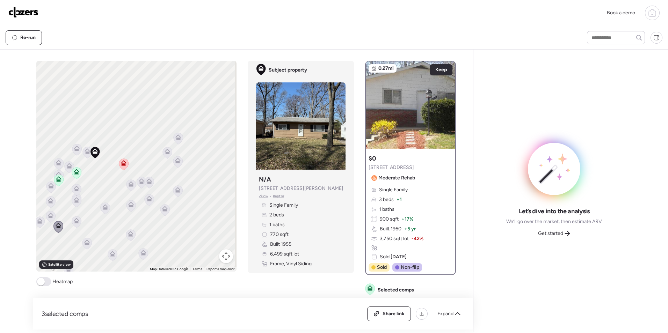
click at [49, 216] on icon at bounding box center [51, 216] width 6 height 6
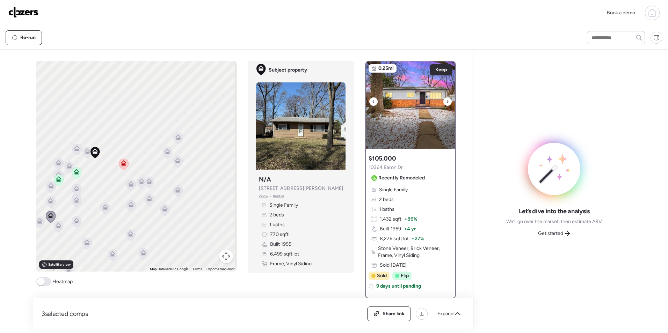
click at [447, 102] on icon at bounding box center [447, 101] width 1 height 2
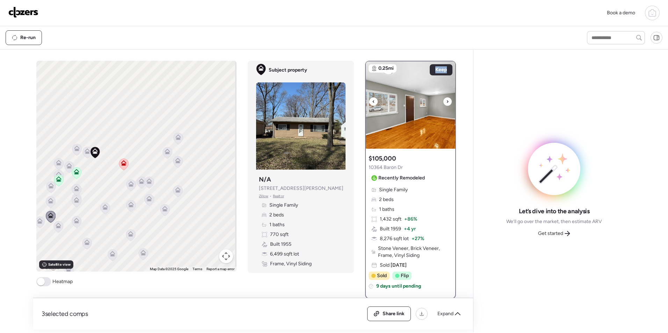
click at [447, 102] on icon at bounding box center [447, 101] width 1 height 2
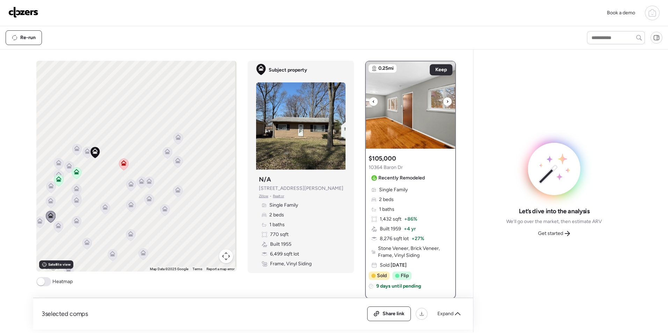
click at [447, 102] on icon at bounding box center [447, 101] width 1 height 2
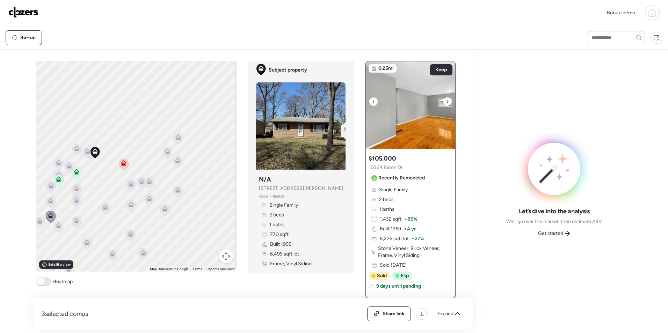
click at [447, 102] on icon at bounding box center [447, 101] width 1 height 2
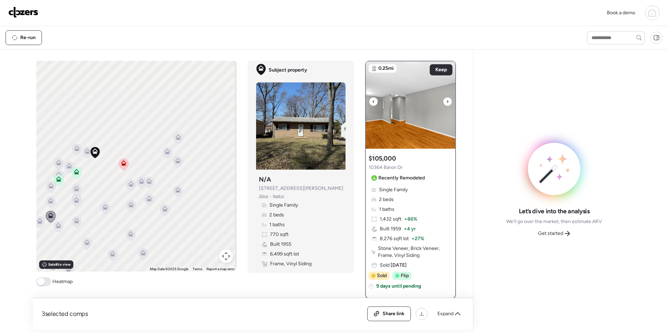
click at [447, 102] on icon at bounding box center [447, 101] width 1 height 2
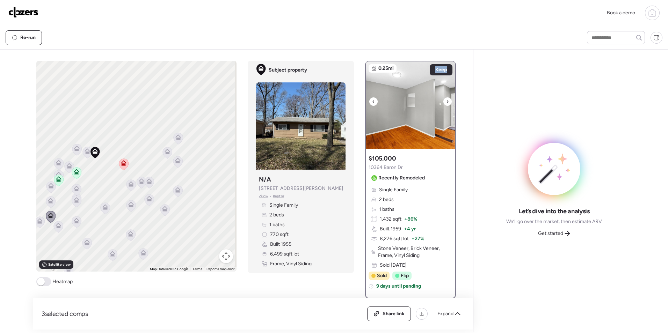
click at [447, 102] on icon at bounding box center [447, 101] width 1 height 2
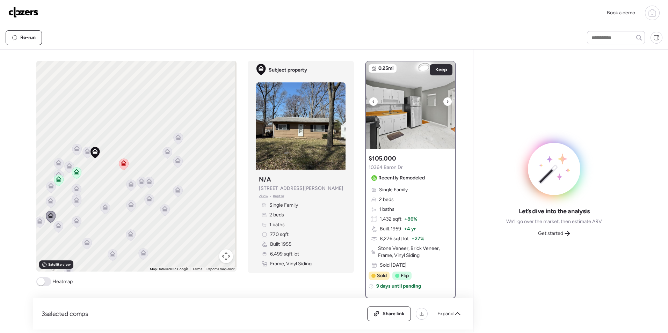
click at [447, 102] on icon at bounding box center [447, 101] width 1 height 2
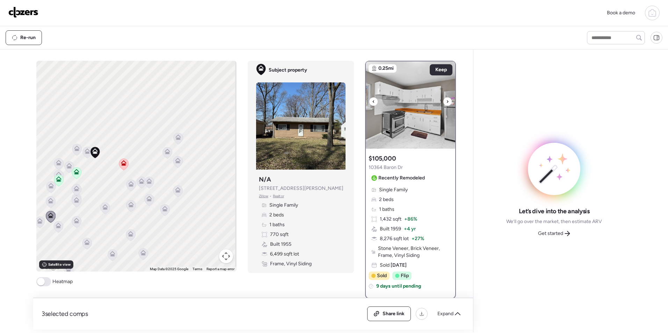
click at [447, 102] on icon at bounding box center [447, 101] width 1 height 2
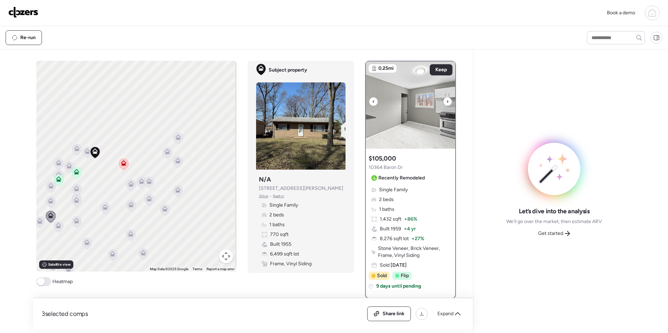
click at [447, 102] on icon at bounding box center [447, 101] width 1 height 2
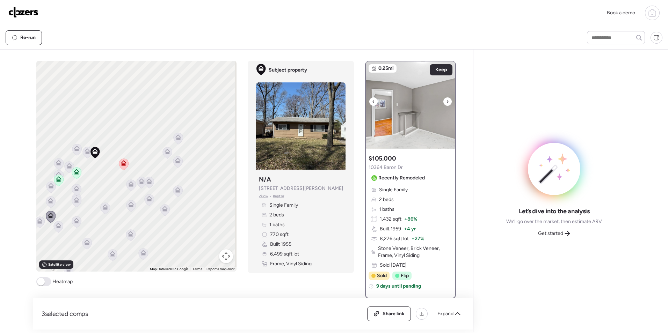
click at [447, 102] on icon at bounding box center [447, 101] width 1 height 2
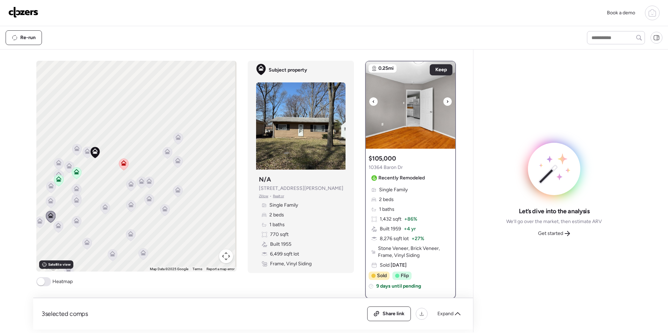
click at [447, 102] on icon at bounding box center [447, 101] width 1 height 2
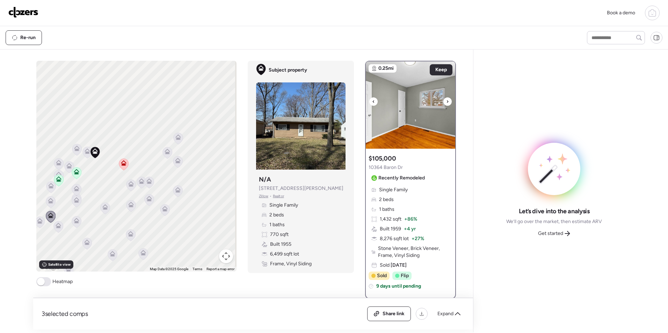
click at [447, 102] on icon at bounding box center [447, 101] width 1 height 2
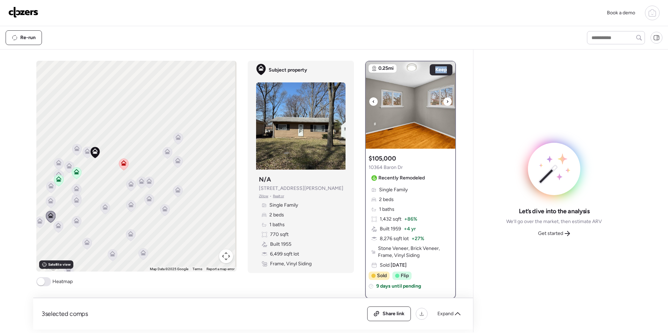
click at [447, 102] on icon at bounding box center [447, 101] width 1 height 2
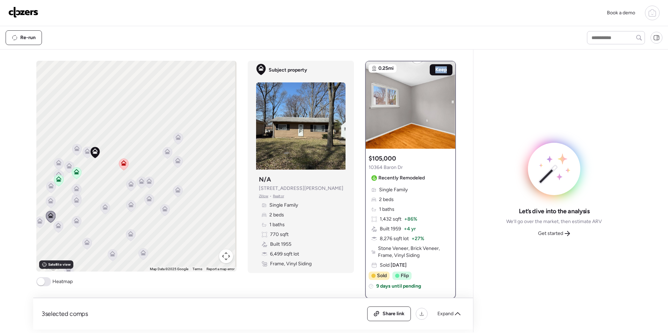
drag, startPoint x: 444, startPoint y: 102, endPoint x: 433, endPoint y: 70, distance: 34.1
click at [435, 70] on span "Keep" at bounding box center [441, 69] width 12 height 7
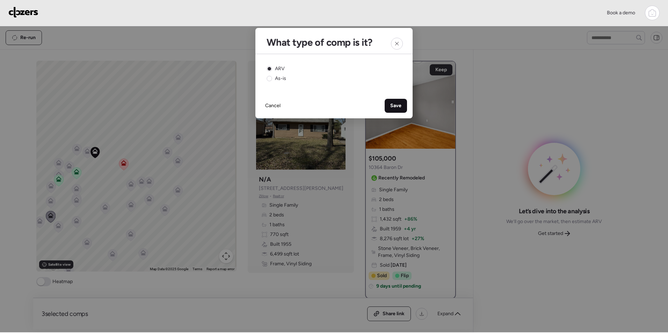
click at [397, 103] on span "Save" at bounding box center [395, 105] width 11 height 7
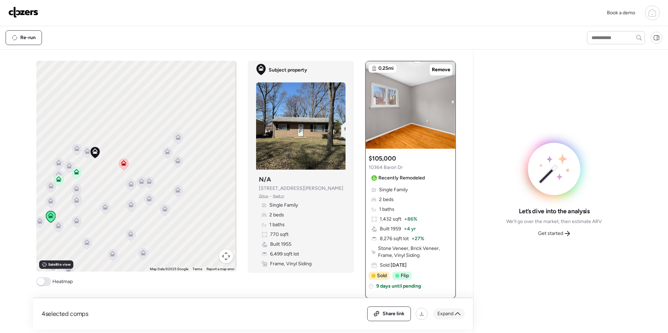
click at [456, 313] on icon at bounding box center [458, 314] width 6 height 6
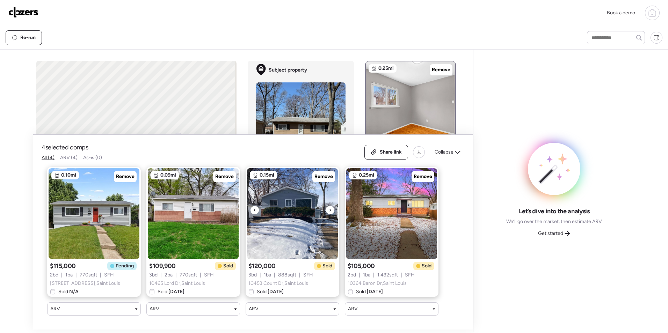
click at [331, 206] on icon at bounding box center [330, 210] width 3 height 8
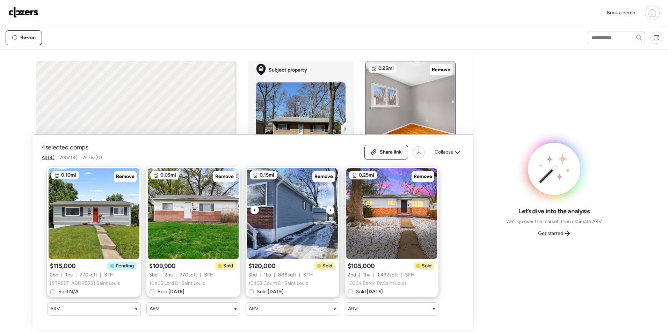
click at [331, 206] on icon at bounding box center [330, 210] width 3 height 8
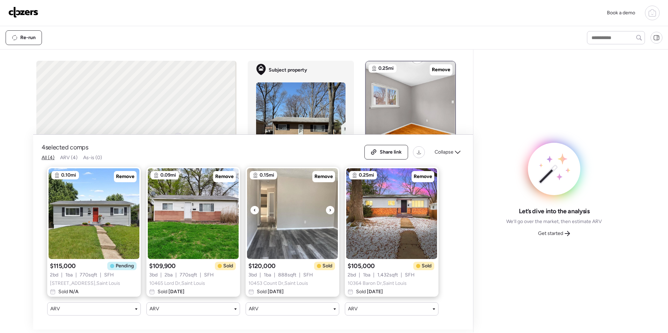
click at [331, 206] on icon at bounding box center [330, 210] width 3 height 8
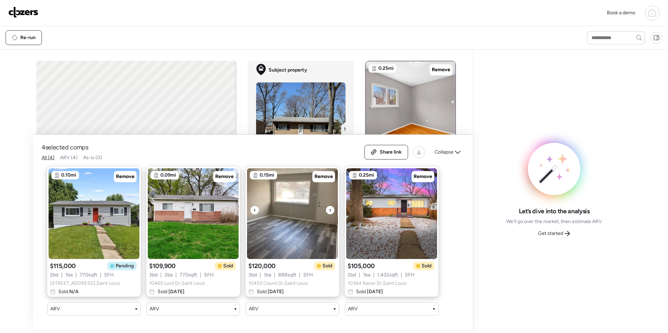
click at [331, 206] on icon at bounding box center [330, 210] width 3 height 8
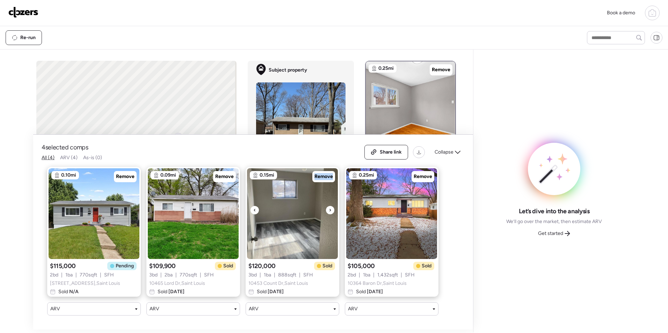
click at [331, 206] on icon at bounding box center [330, 210] width 3 height 8
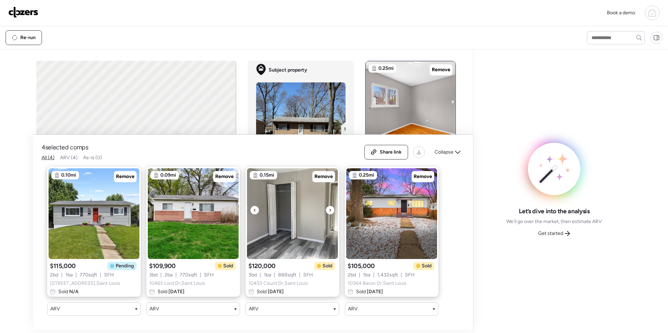
click at [331, 206] on icon at bounding box center [330, 210] width 3 height 8
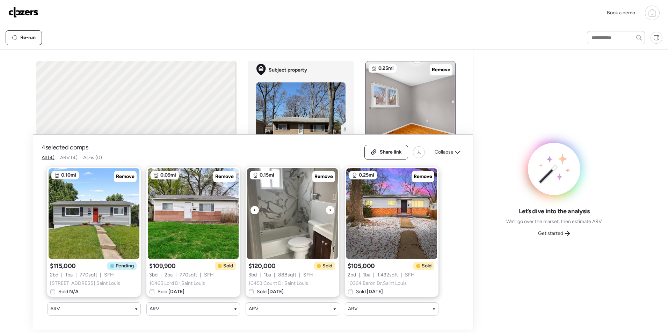
click at [331, 206] on icon at bounding box center [330, 210] width 3 height 8
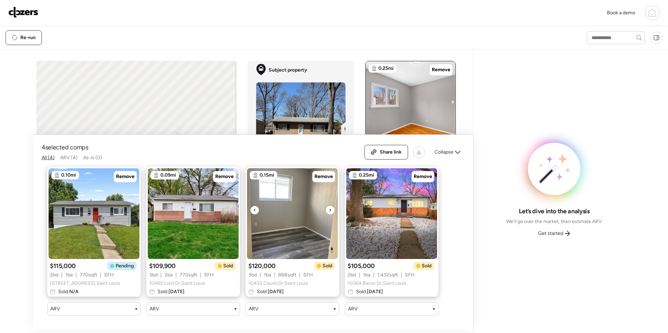
click at [331, 206] on icon at bounding box center [330, 210] width 3 height 8
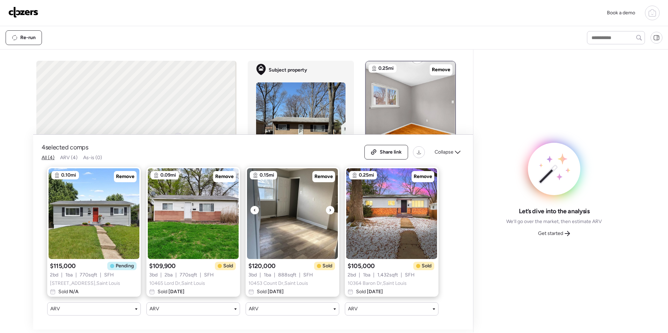
click at [331, 206] on icon at bounding box center [330, 210] width 3 height 8
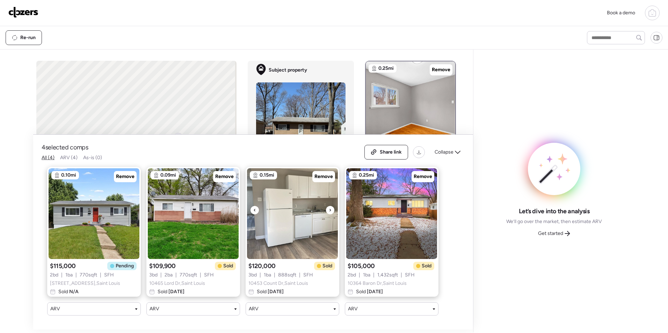
click at [331, 206] on icon at bounding box center [330, 210] width 3 height 8
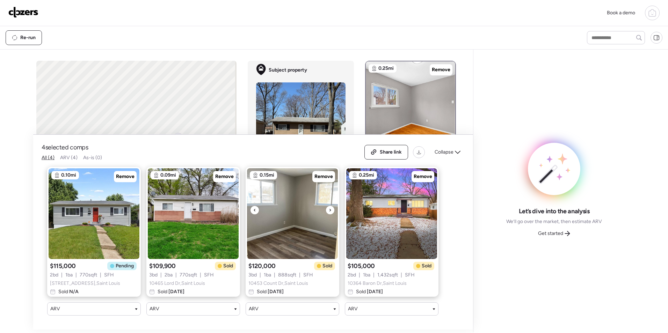
click at [331, 206] on icon at bounding box center [330, 210] width 3 height 8
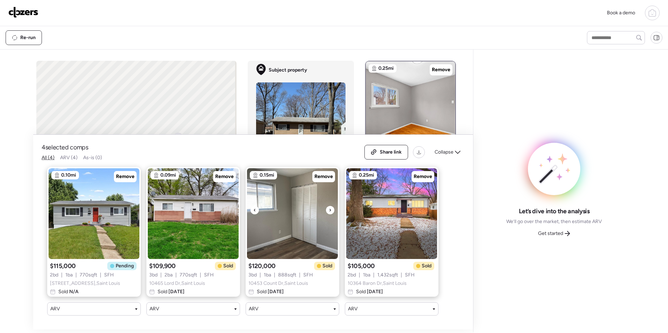
click at [331, 206] on icon at bounding box center [330, 210] width 3 height 8
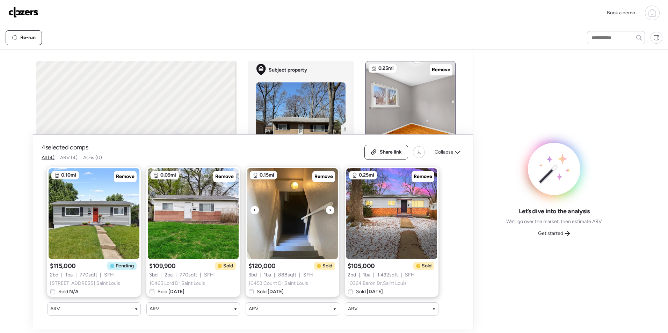
click at [331, 206] on icon at bounding box center [330, 210] width 3 height 8
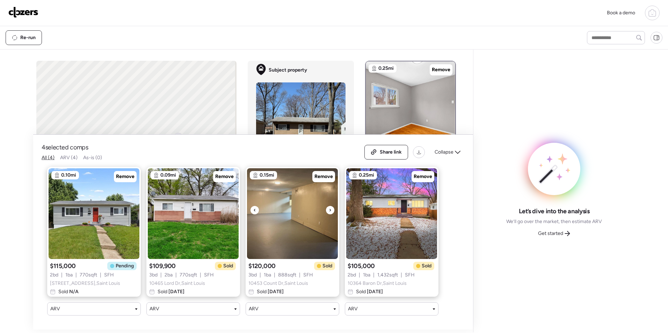
click at [331, 206] on icon at bounding box center [330, 210] width 3 height 8
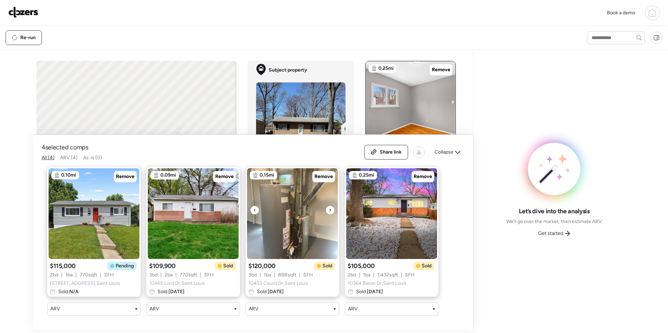
click at [331, 206] on icon at bounding box center [330, 210] width 3 height 8
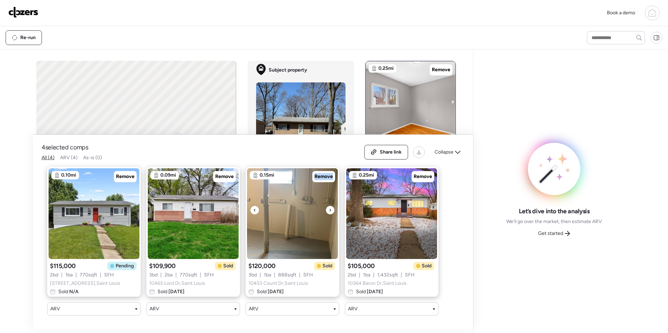
click at [331, 206] on icon at bounding box center [330, 210] width 3 height 8
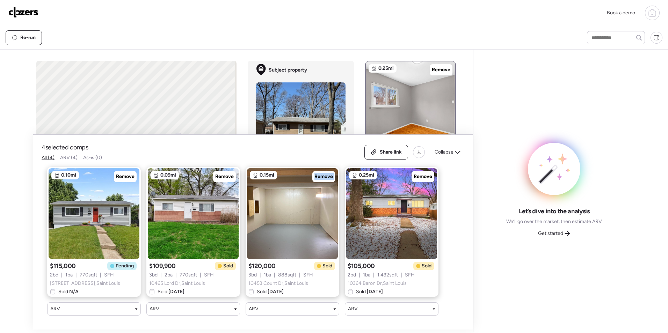
click at [331, 206] on icon at bounding box center [330, 210] width 3 height 8
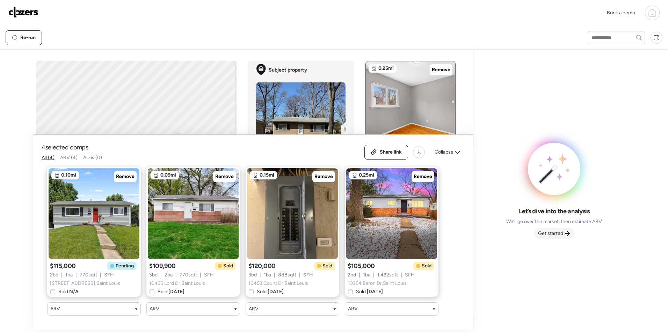
click at [562, 235] on span "Get started" at bounding box center [550, 233] width 25 height 7
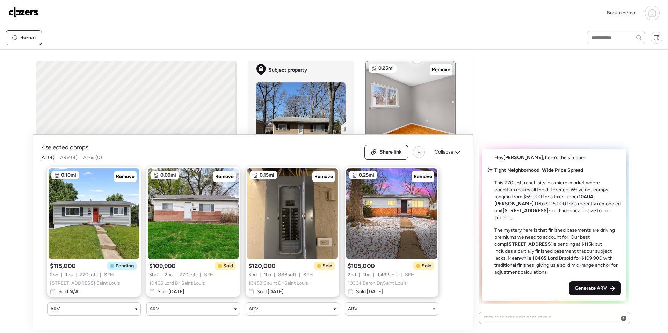
click at [590, 290] on span "Generate ARV" at bounding box center [590, 288] width 32 height 7
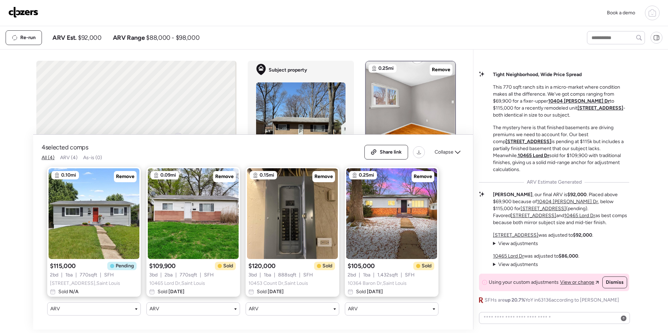
click at [301, 25] on div "Book a demo" at bounding box center [334, 13] width 668 height 26
click at [458, 150] on div "Collapse" at bounding box center [447, 152] width 34 height 11
